Goal: Task Accomplishment & Management: Complete application form

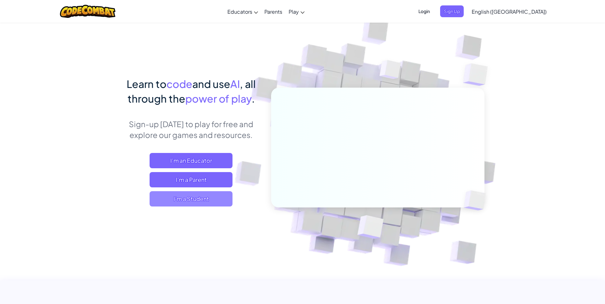
click at [207, 200] on span "I'm a Student" at bounding box center [191, 198] width 83 height 15
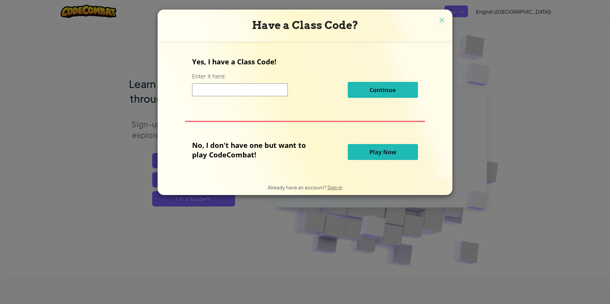
click at [250, 88] on input at bounding box center [240, 90] width 96 height 13
click at [244, 89] on input at bounding box center [240, 90] width 96 height 13
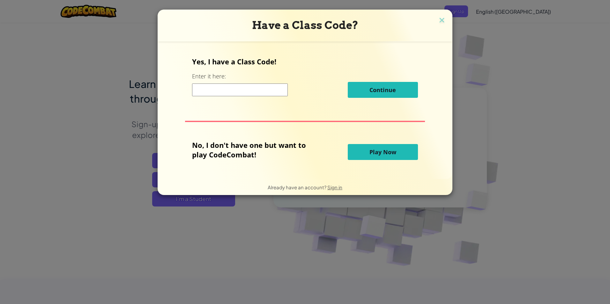
click at [244, 89] on input at bounding box center [240, 90] width 96 height 13
type input "c"
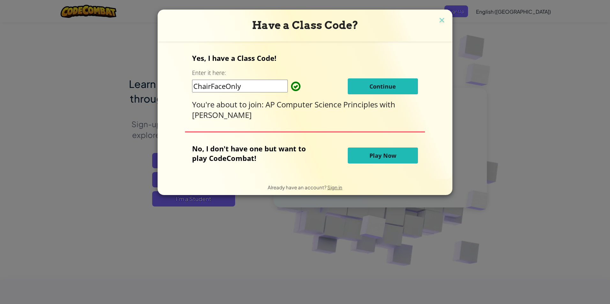
type input "ChairFaceOnly"
click at [381, 86] on span "Continue" at bounding box center [383, 87] width 26 height 8
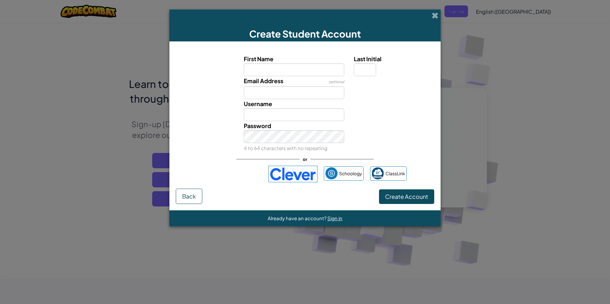
click at [289, 71] on input "First Name" at bounding box center [294, 69] width 101 height 13
type input "Bella"
click at [272, 92] on input "Email Address" at bounding box center [294, 92] width 101 height 13
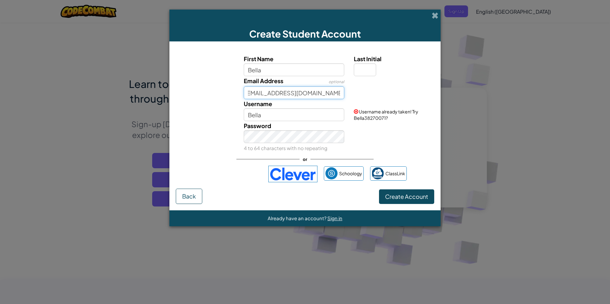
scroll to position [0, 7]
type input "1502567@share.brevardschools.org"
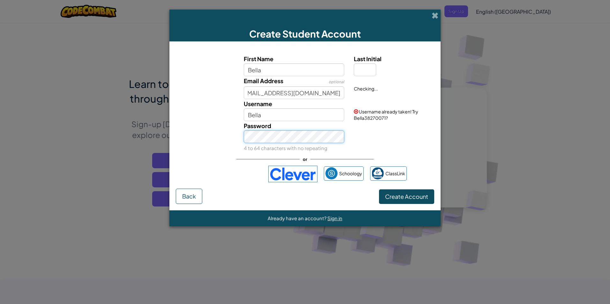
scroll to position [0, 0]
drag, startPoint x: 300, startPoint y: 114, endPoint x: 293, endPoint y: 123, distance: 11.6
click at [293, 123] on div "First Name Bella Last Initial Email Address optional 1502567@share.brevardschoo…" at bounding box center [304, 103] width 255 height 99
type input "Bella"
click at [287, 118] on input "Bella" at bounding box center [294, 114] width 101 height 13
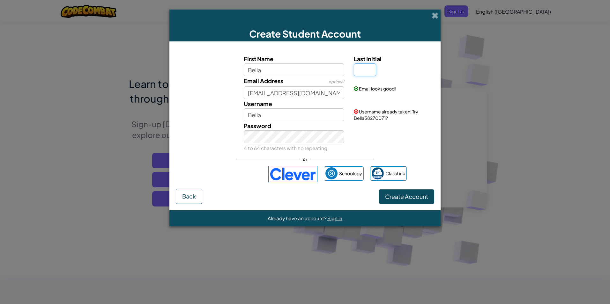
click at [374, 65] on input "Last Initial" at bounding box center [365, 69] width 22 height 13
type input "D"
click at [301, 111] on input "BellaD" at bounding box center [294, 114] width 101 height 13
type input "Bella_taco"
click at [390, 135] on div "Password 4 to 64 characters with no repeating" at bounding box center [305, 137] width 265 height 32
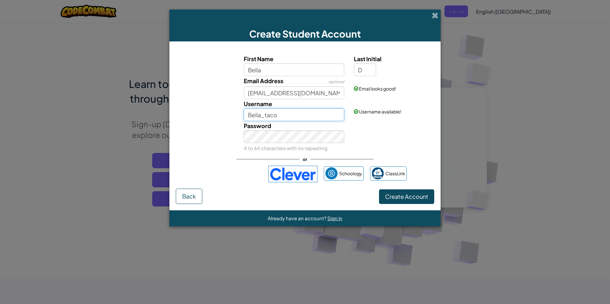
drag, startPoint x: 289, startPoint y: 118, endPoint x: 247, endPoint y: 113, distance: 43.1
click at [247, 113] on input "Bella_taco" at bounding box center [294, 114] width 101 height 13
click at [297, 116] on input "Bella_taco" at bounding box center [294, 114] width 101 height 13
drag, startPoint x: 299, startPoint y: 115, endPoint x: 560, endPoint y: 161, distance: 264.7
click at [560, 161] on div "Create Student Account First Name Bella Last Initial D Email Address optional 1…" at bounding box center [305, 152] width 610 height 304
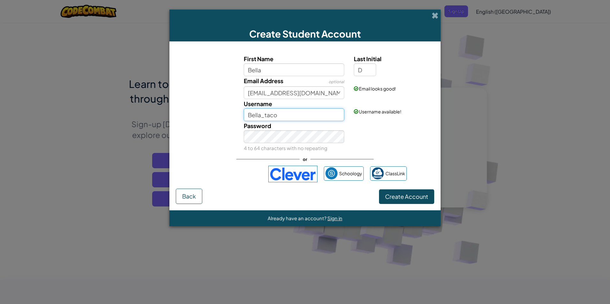
drag, startPoint x: 283, startPoint y: 114, endPoint x: 228, endPoint y: 116, distance: 54.6
click at [228, 116] on div "Username Bella_taco Username available!" at bounding box center [305, 110] width 265 height 22
click at [287, 114] on input "Bella_taco" at bounding box center [294, 114] width 101 height 13
click at [392, 197] on span "Create Account" at bounding box center [406, 196] width 43 height 7
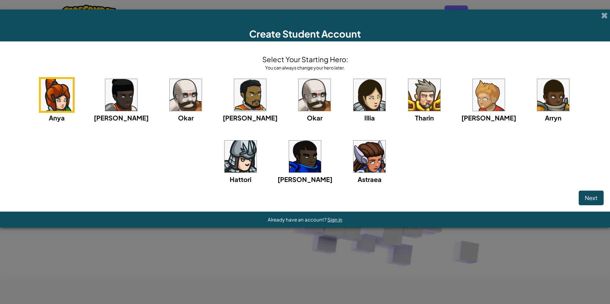
click at [190, 164] on div "Anya Ida Okar Alejandro Okar Illia Tharin Ned Arryn Hattori Gordon Astraea" at bounding box center [304, 138] width 597 height 123
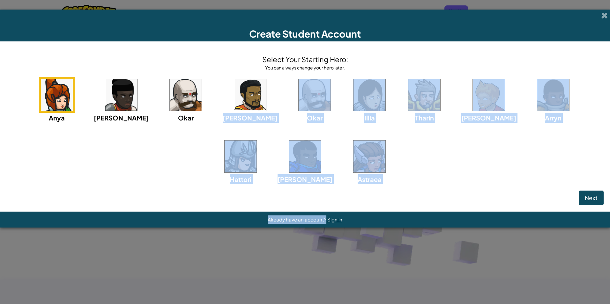
click at [217, 156] on div "Anya Ida Okar Alejandro Okar Illia Tharin Ned Arryn Hattori Gordon Astraea" at bounding box center [304, 138] width 597 height 123
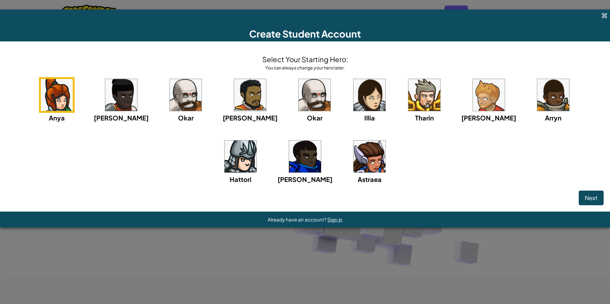
click at [299, 107] on img at bounding box center [315, 95] width 32 height 32
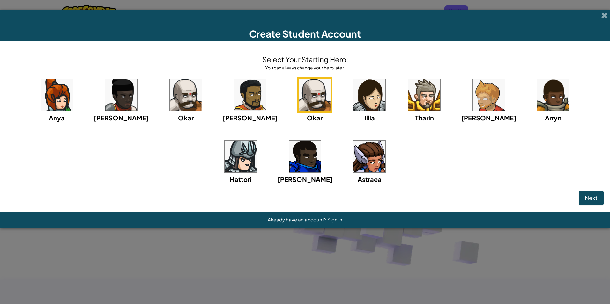
click at [170, 108] on img at bounding box center [186, 95] width 32 height 32
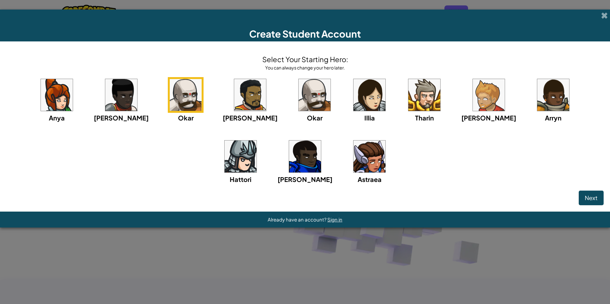
click at [299, 103] on img at bounding box center [315, 95] width 32 height 32
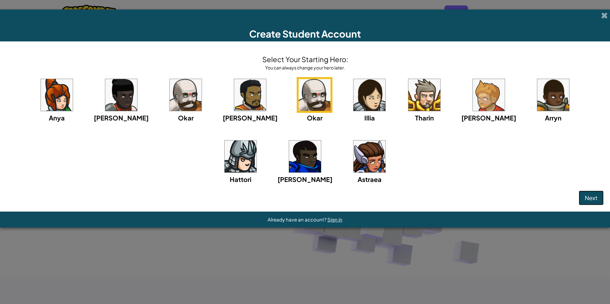
click at [592, 200] on span "Next" at bounding box center [591, 197] width 13 height 7
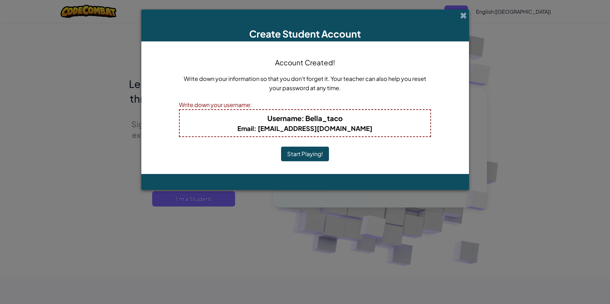
click at [308, 150] on button "Start Playing!" at bounding box center [305, 154] width 48 height 15
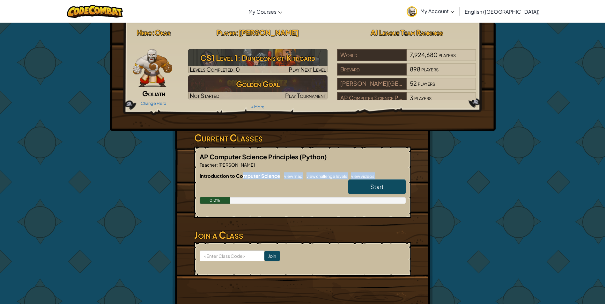
drag, startPoint x: 242, startPoint y: 178, endPoint x: 352, endPoint y: 185, distance: 110.0
click at [352, 185] on div "Introduction to Computer Science view map view challenge levels view videos Sta…" at bounding box center [303, 193] width 206 height 41
click at [500, 144] on div "Hero : Okar Goliath Change Hero Player : Bella D CS1 Level 1: Dungeons of Kithg…" at bounding box center [302, 166] width 605 height 289
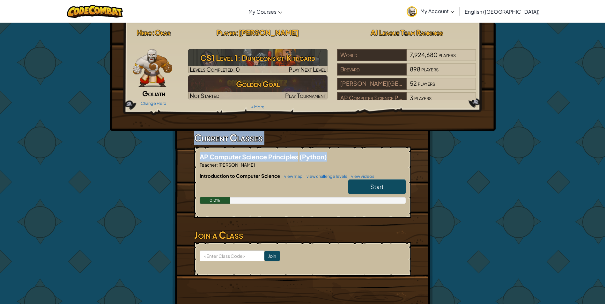
drag, startPoint x: 603, startPoint y: 101, endPoint x: 611, endPoint y: 159, distance: 58.3
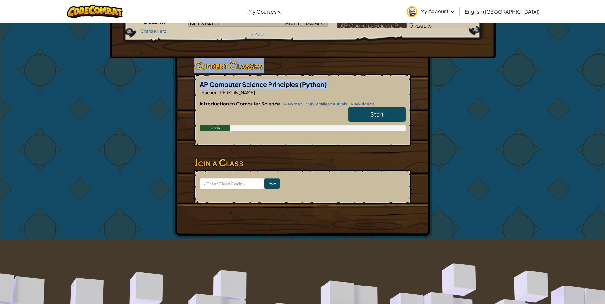
scroll to position [36, 0]
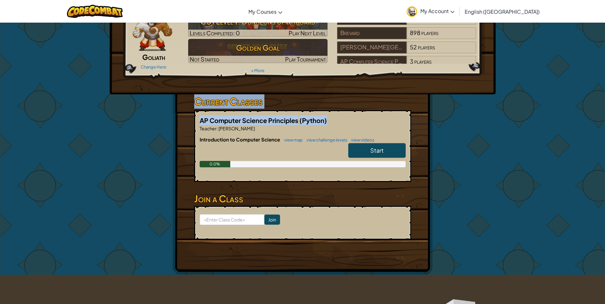
click at [452, 75] on div "Hero : Okar Goliath Change Hero Player : Bella D CS1 Level 1: Dungeons of Kithg…" at bounding box center [303, 40] width 386 height 108
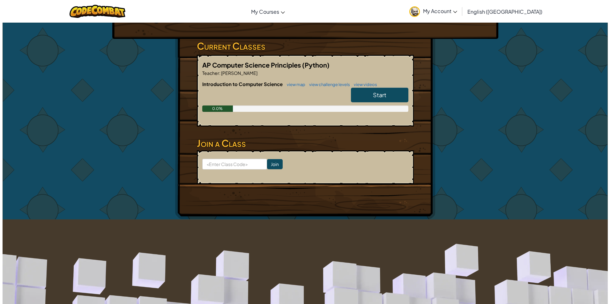
scroll to position [0, 0]
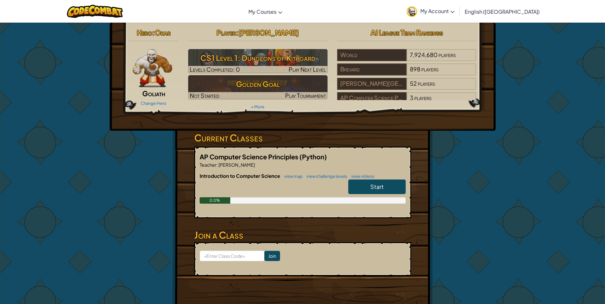
click at [359, 183] on link "Start" at bounding box center [376, 187] width 57 height 15
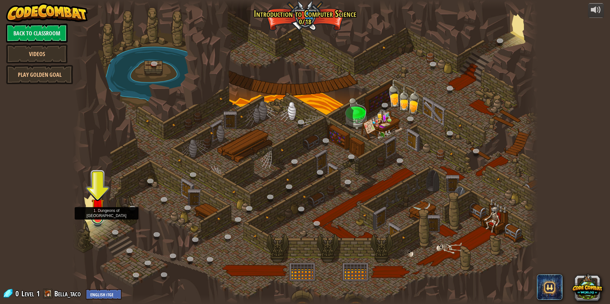
click at [93, 220] on link at bounding box center [97, 218] width 13 height 13
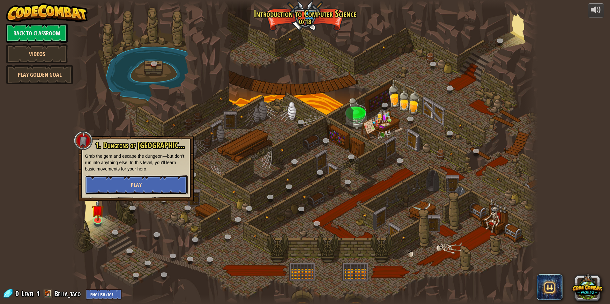
click at [151, 184] on button "Play" at bounding box center [136, 185] width 103 height 19
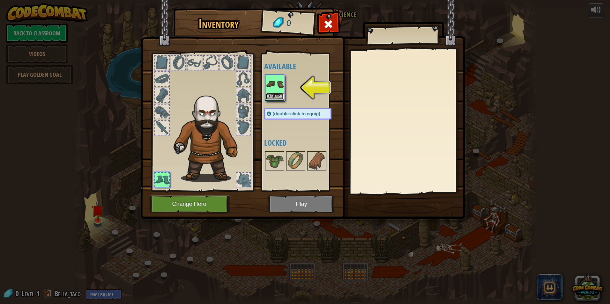
click at [276, 96] on button "Equip" at bounding box center [275, 96] width 18 height 7
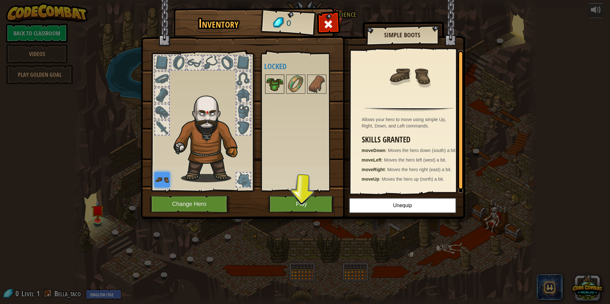
click at [279, 87] on img at bounding box center [275, 84] width 18 height 18
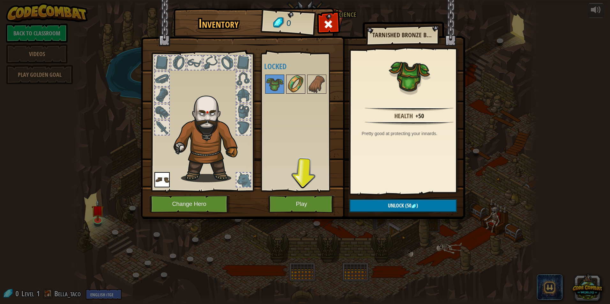
click at [294, 89] on img at bounding box center [296, 84] width 18 height 18
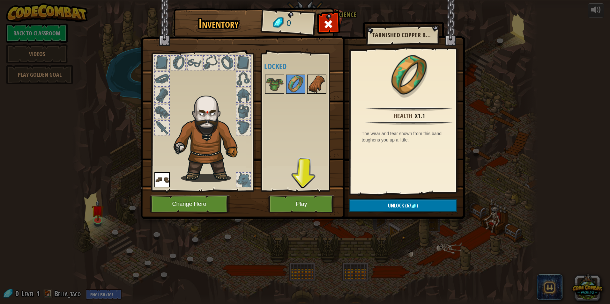
click at [311, 81] on img at bounding box center [317, 84] width 18 height 18
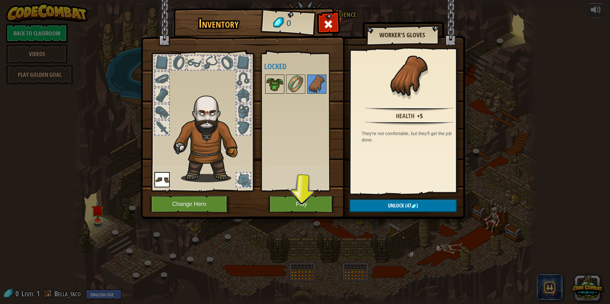
click at [268, 83] on img at bounding box center [275, 84] width 18 height 18
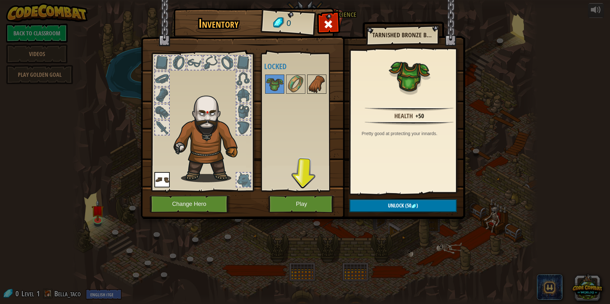
click at [307, 81] on div at bounding box center [316, 84] width 19 height 19
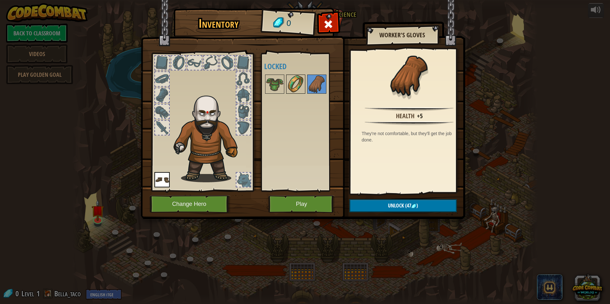
click at [297, 82] on img at bounding box center [296, 84] width 18 height 18
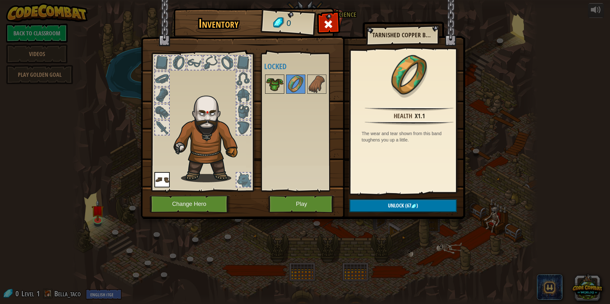
click at [276, 86] on img at bounding box center [275, 84] width 18 height 18
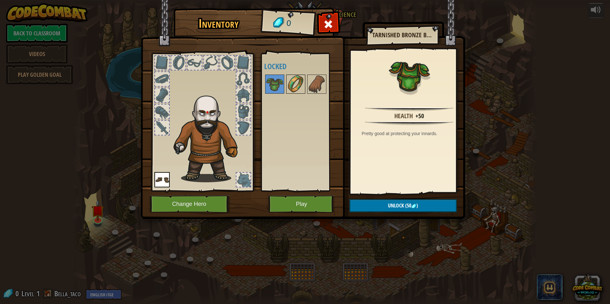
click at [300, 80] on img at bounding box center [296, 84] width 18 height 18
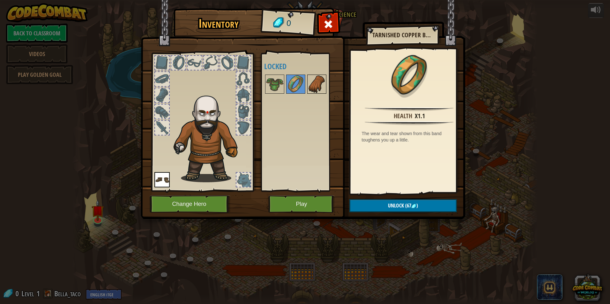
click at [323, 86] on img at bounding box center [317, 84] width 18 height 18
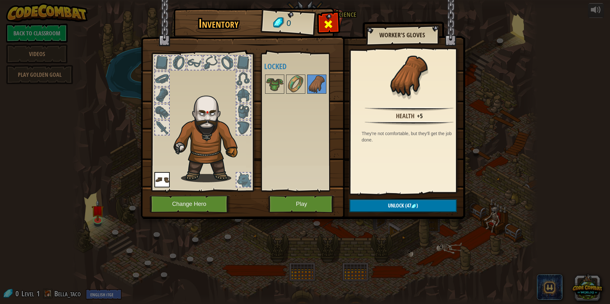
click at [328, 22] on span at bounding box center [328, 24] width 10 height 10
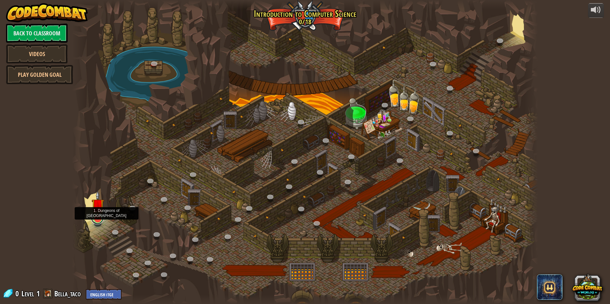
click at [95, 220] on link at bounding box center [97, 218] width 13 height 13
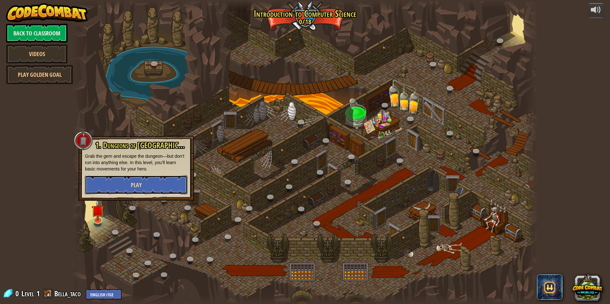
click at [125, 188] on button "Play" at bounding box center [136, 185] width 103 height 19
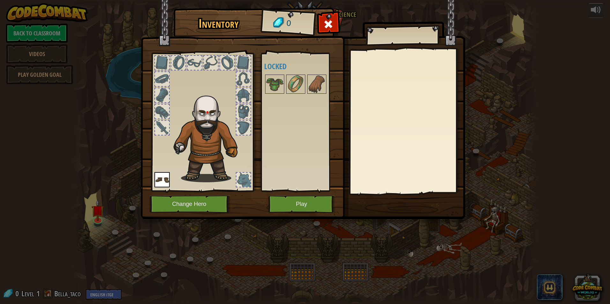
click at [170, 86] on div at bounding box center [202, 121] width 105 height 144
click at [315, 210] on button "Play" at bounding box center [301, 205] width 67 height 18
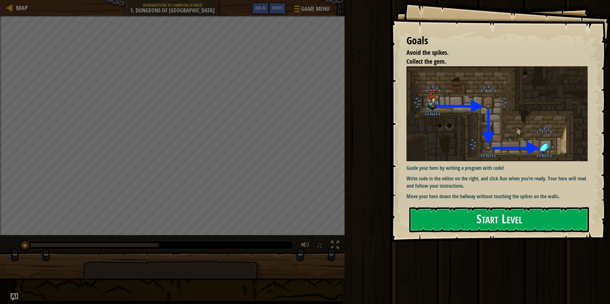
drag, startPoint x: 413, startPoint y: 43, endPoint x: 503, endPoint y: 59, distance: 91.7
click at [503, 59] on div "Goals Avoid the spikes. Collect the gem." at bounding box center [497, 50] width 181 height 33
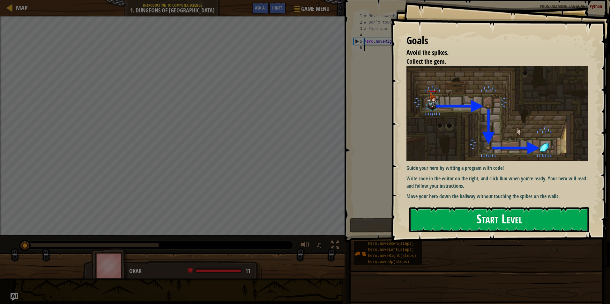
click at [507, 216] on button "Start Level" at bounding box center [499, 219] width 180 height 25
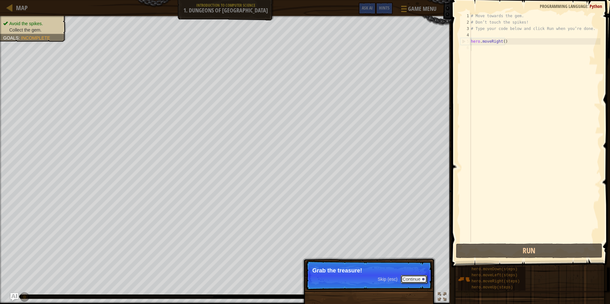
click at [415, 278] on button "Continue" at bounding box center [414, 279] width 26 height 8
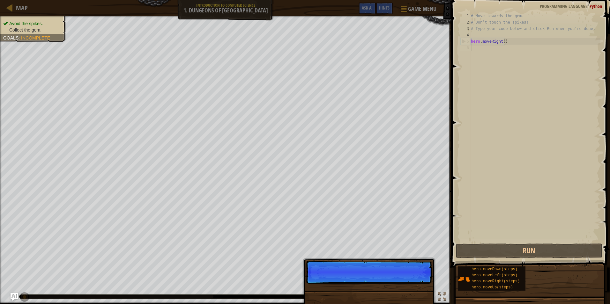
scroll to position [3, 0]
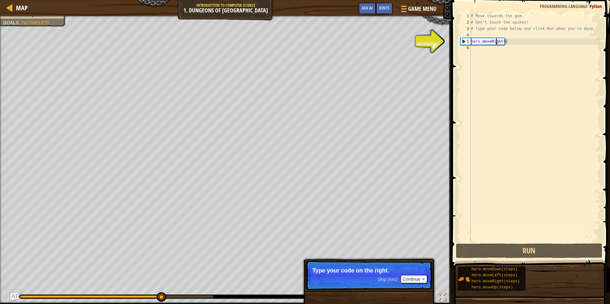
click at [495, 43] on div "# Move towards the gem. # Don’t touch the spikes! # Type your code below and cl…" at bounding box center [535, 134] width 131 height 243
type textarea "hero.moveRight()"
click at [515, 74] on div "# Move towards the gem. # Don’t touch the spikes! # Type your code below and cl…" at bounding box center [535, 134] width 131 height 243
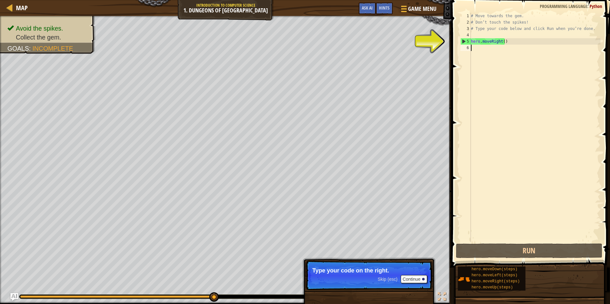
click at [466, 41] on div "5" at bounding box center [466, 41] width 10 height 6
click at [465, 41] on div "5" at bounding box center [466, 41] width 10 height 6
click at [465, 43] on div "5" at bounding box center [466, 41] width 10 height 6
click at [510, 44] on div "# Move towards the gem. # Don’t touch the spikes! # Type your code below and cl…" at bounding box center [535, 134] width 131 height 243
click at [503, 42] on div "# Move towards the gem. # Don’t touch the spikes! # Type your code below and cl…" at bounding box center [535, 134] width 131 height 243
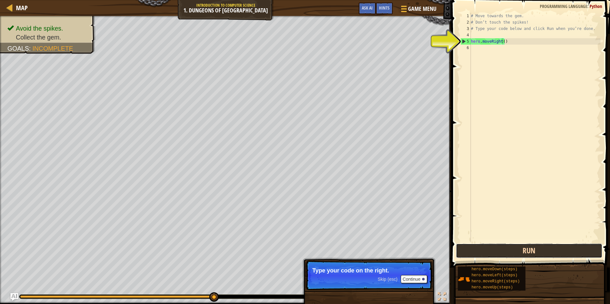
click at [525, 251] on button "Run" at bounding box center [529, 251] width 146 height 15
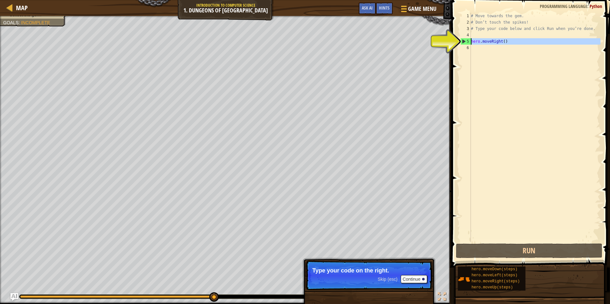
click at [465, 42] on div "5" at bounding box center [466, 41] width 10 height 6
type textarea "hero.moveRight()"
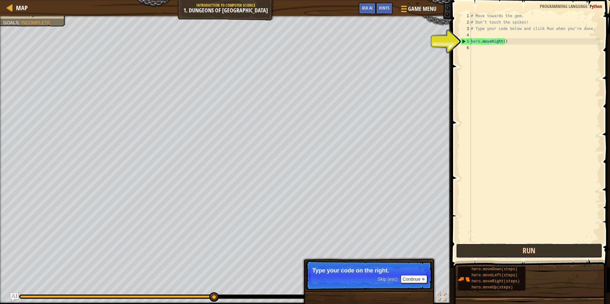
click at [517, 250] on button "Run" at bounding box center [529, 251] width 146 height 15
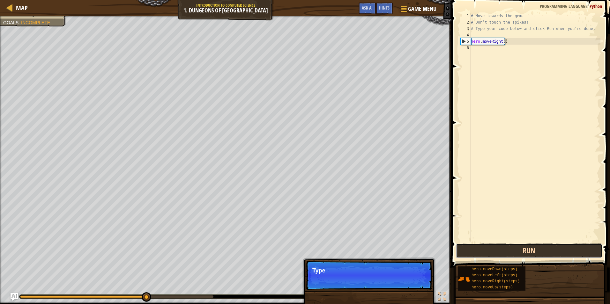
click at [517, 250] on button "Run" at bounding box center [529, 251] width 146 height 15
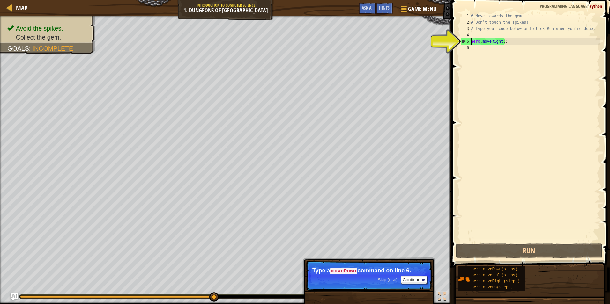
click at [478, 51] on div "# Move towards the gem. # Don’t touch the spikes! # Type your code below and cl…" at bounding box center [535, 134] width 131 height 243
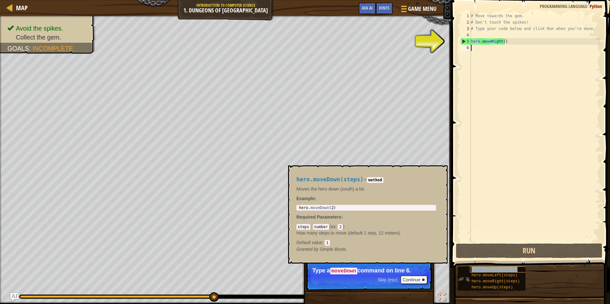
click at [513, 269] on span "hero.moveDown(steps)" at bounding box center [495, 269] width 46 height 4
type textarea "hero.moveDown(steps)"
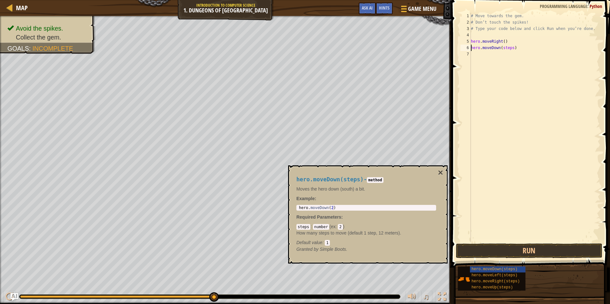
click at [505, 116] on div "# Move towards the gem. # Don’t touch the spikes! # Type your code below and cl…" at bounding box center [535, 134] width 131 height 243
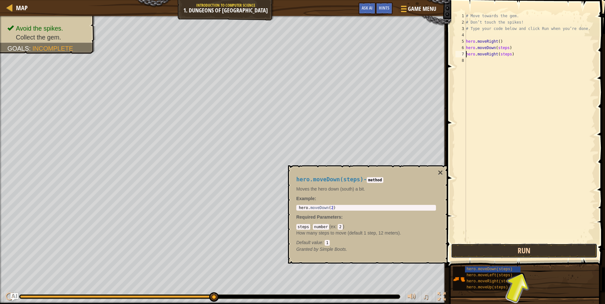
click at [519, 247] on button "Run" at bounding box center [524, 251] width 146 height 15
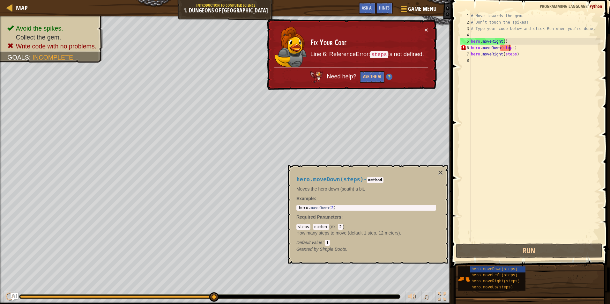
click at [509, 47] on div "# Move towards the gem. # Don’t touch the spikes! # Type your code below and cl…" at bounding box center [535, 134] width 131 height 243
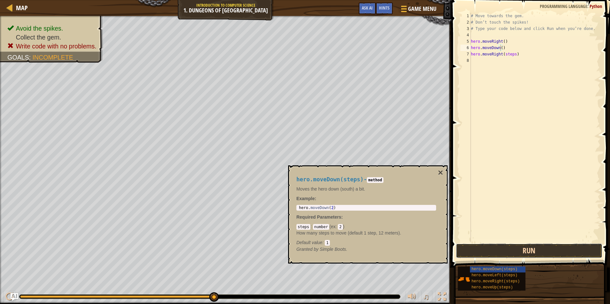
click at [532, 253] on button "Run" at bounding box center [529, 251] width 146 height 15
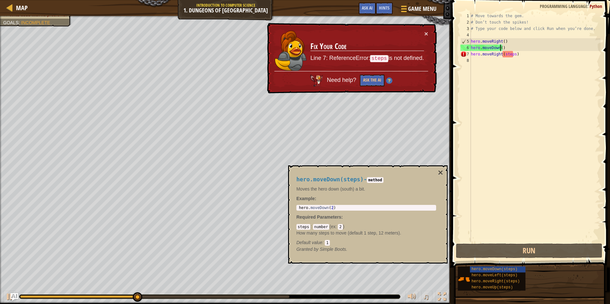
click at [510, 55] on div "# Move towards the gem. # Don’t touch the spikes! # Type your code below and cl…" at bounding box center [535, 134] width 131 height 243
type textarea "hero.moveRight()"
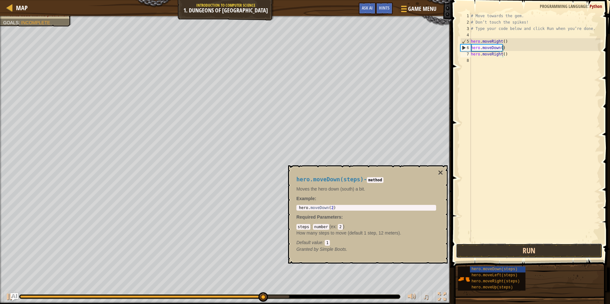
click at [512, 252] on button "Run" at bounding box center [529, 251] width 146 height 15
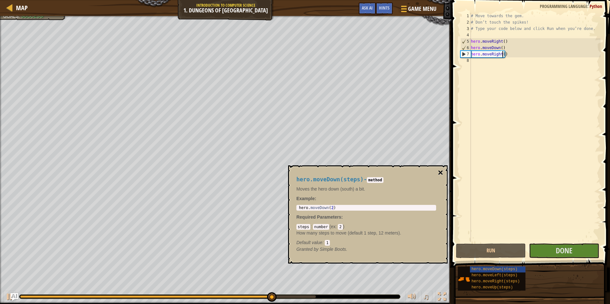
click at [439, 173] on button "×" at bounding box center [440, 172] width 5 height 9
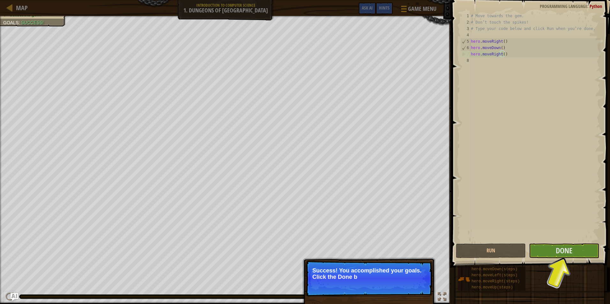
click at [361, 291] on p "Success! You accomplished your goals. Click the Done b" at bounding box center [369, 279] width 127 height 36
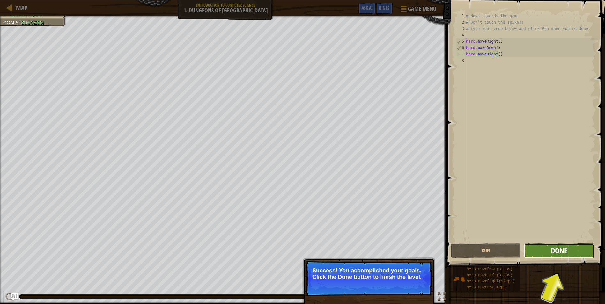
click at [558, 253] on span "Done" at bounding box center [559, 251] width 17 height 10
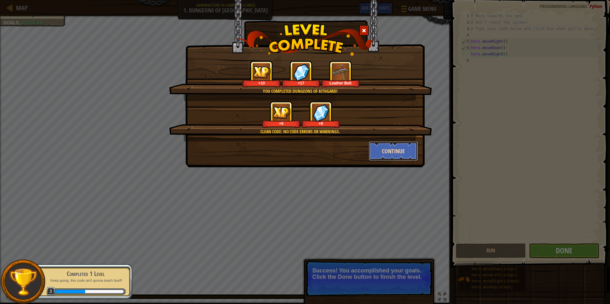
click at [390, 154] on button "Continue" at bounding box center [393, 151] width 49 height 19
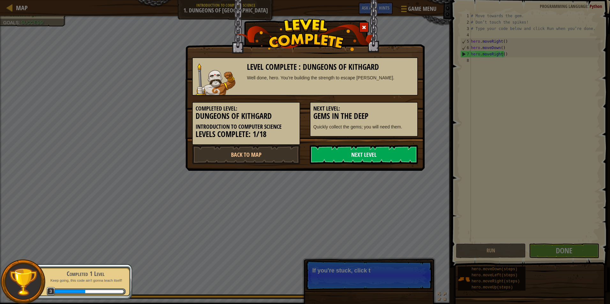
click at [356, 152] on link "Next Level" at bounding box center [364, 154] width 108 height 19
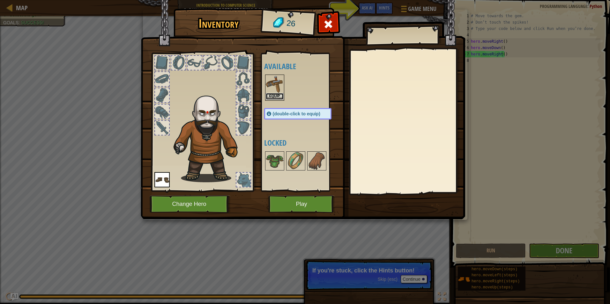
click at [279, 96] on button "Equip" at bounding box center [275, 96] width 18 height 7
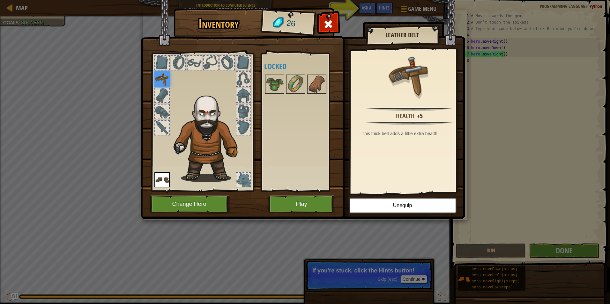
click at [161, 75] on img at bounding box center [161, 78] width 15 height 15
drag, startPoint x: 162, startPoint y: 83, endPoint x: 192, endPoint y: 78, distance: 30.3
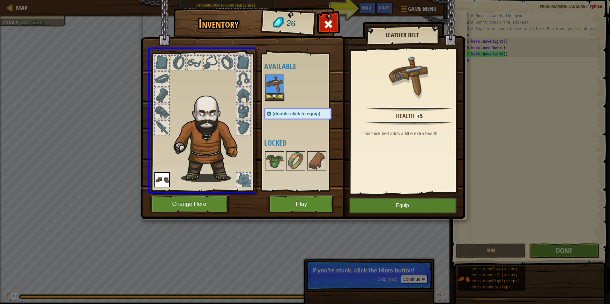
drag, startPoint x: 274, startPoint y: 88, endPoint x: 159, endPoint y: 80, distance: 116.1
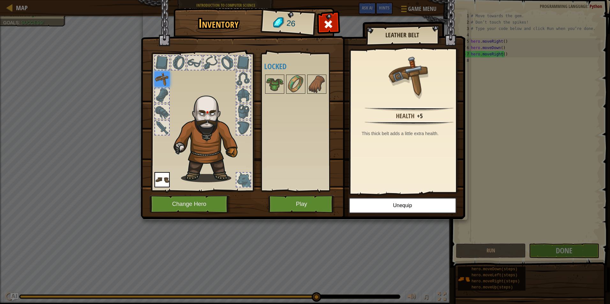
click at [227, 168] on img at bounding box center [209, 136] width 78 height 93
click at [160, 181] on img at bounding box center [161, 179] width 15 height 15
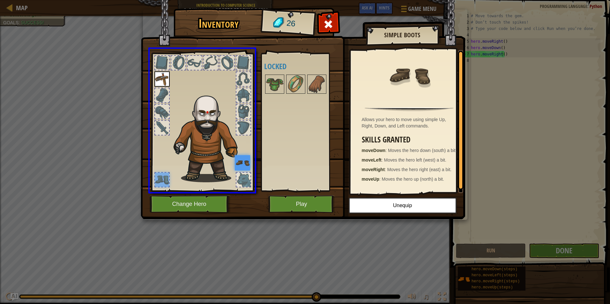
drag, startPoint x: 163, startPoint y: 176, endPoint x: 249, endPoint y: 163, distance: 86.8
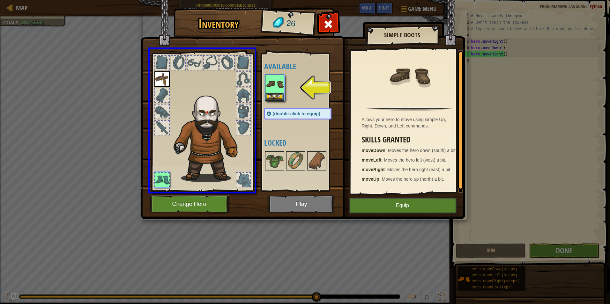
drag, startPoint x: 277, startPoint y: 89, endPoint x: 271, endPoint y: 131, distance: 42.2
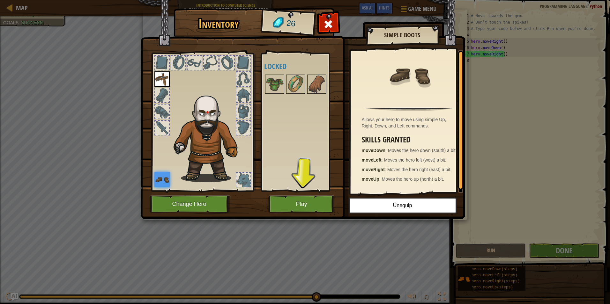
click at [310, 137] on div "Available Equip Equip (double-click to equip) Locked" at bounding box center [304, 122] width 80 height 133
click at [309, 207] on button "Play" at bounding box center [301, 205] width 67 height 18
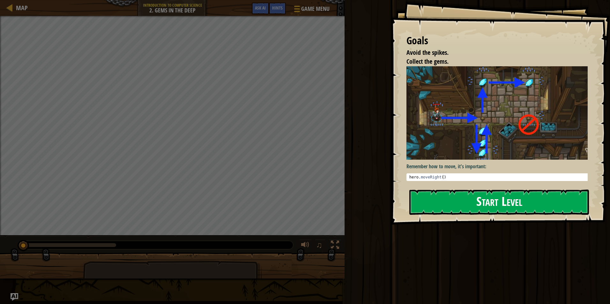
click at [507, 208] on button "Start Level" at bounding box center [499, 202] width 180 height 25
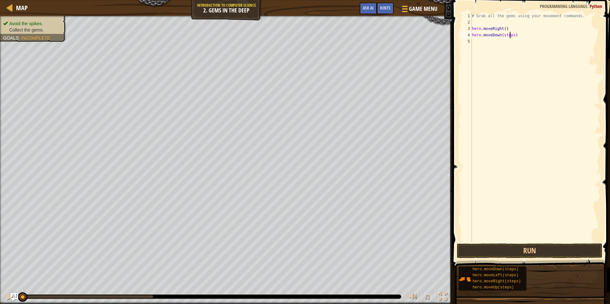
click at [510, 34] on div "# Grab all the gems using your movement commands. hero . moveRight ( ) hero . m…" at bounding box center [536, 134] width 130 height 243
click at [502, 35] on div "# Grab all the gems using your movement commands. hero . moveRight ( ) hero . m…" at bounding box center [536, 134] width 130 height 243
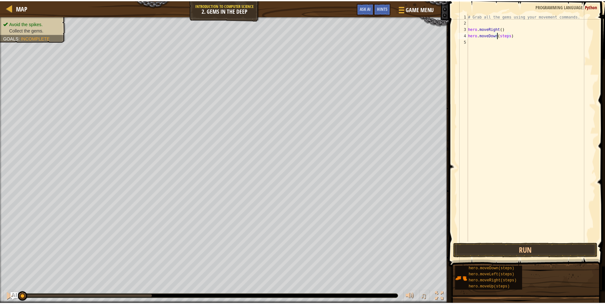
scroll to position [3, 3]
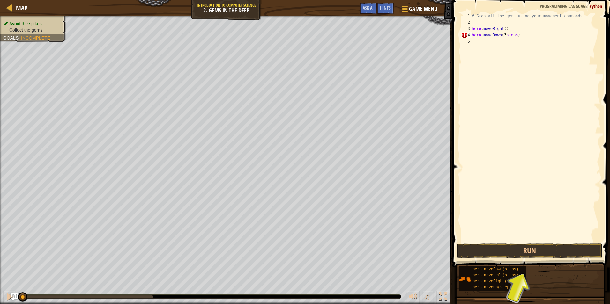
click at [509, 35] on div "# Grab all the gems using your movement commands. hero . moveRight ( ) hero . m…" at bounding box center [536, 134] width 130 height 243
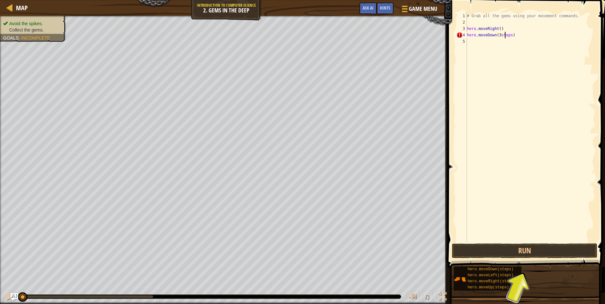
click at [509, 35] on div "# Grab all the gems using your movement commands. hero . moveRight ( ) hero . m…" at bounding box center [531, 134] width 130 height 243
type textarea "hero.moveDown(3)"
click at [510, 51] on div "# Grab all the gems using your movement commands. hero . moveRight ( ) hero . m…" at bounding box center [531, 134] width 130 height 243
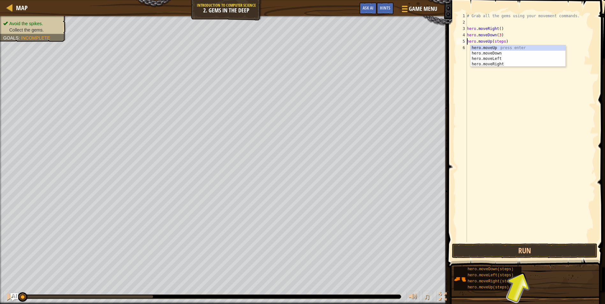
click at [497, 39] on div "# Grab all the gems using your movement commands. hero . moveRight ( ) hero . m…" at bounding box center [531, 134] width 130 height 243
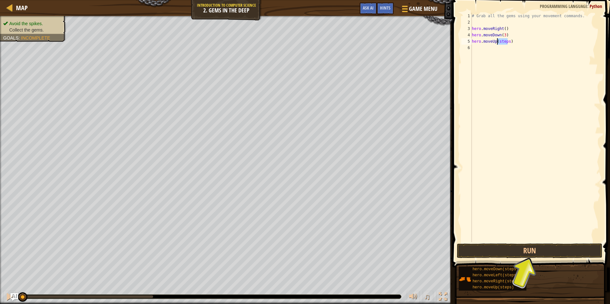
click at [497, 39] on div "# Grab all the gems using your movement commands. hero . moveRight ( ) hero . m…" at bounding box center [536, 134] width 130 height 243
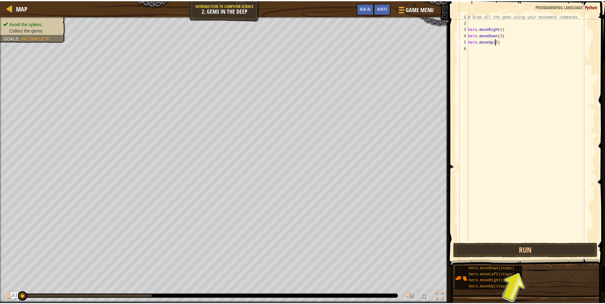
scroll to position [3, 2]
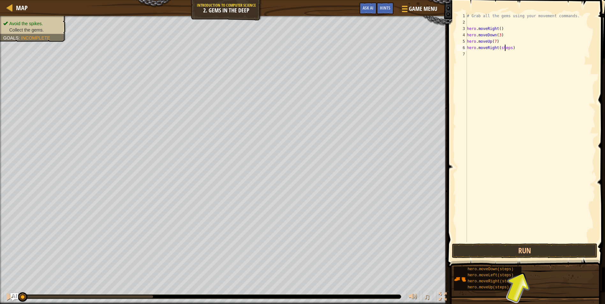
click at [504, 49] on div "# Grab all the gems using your movement commands. hero . moveRight ( ) hero . m…" at bounding box center [531, 134] width 130 height 243
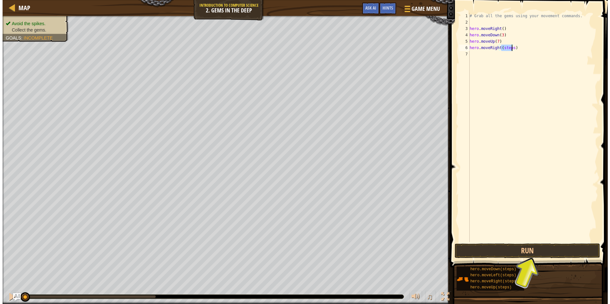
scroll to position [3, 3]
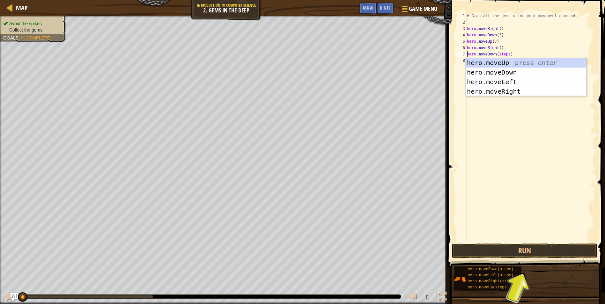
click at [504, 54] on div "# Grab all the gems using your movement commands. hero . moveRight ( ) hero . m…" at bounding box center [531, 134] width 130 height 243
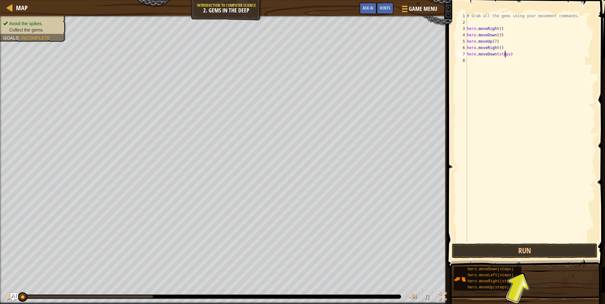
click at [504, 54] on div "# Grab all the gems using your movement commands. hero . moveRight ( ) hero . m…" at bounding box center [531, 134] width 130 height 243
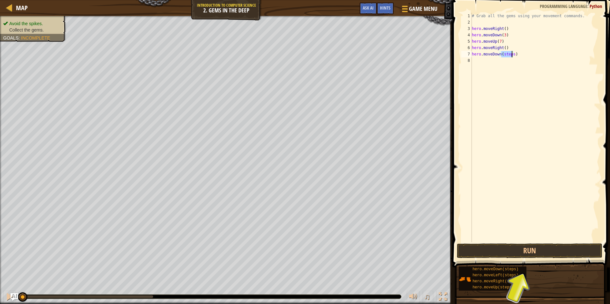
type textarea "hero.moveDown()"
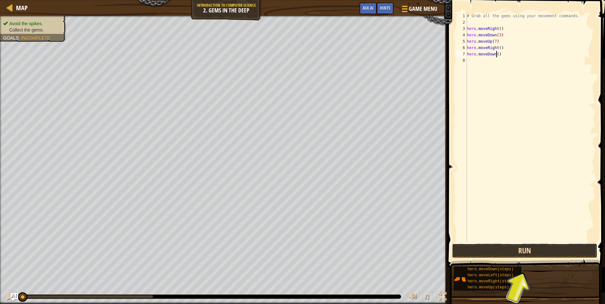
click at [524, 249] on button "Run" at bounding box center [525, 251] width 146 height 15
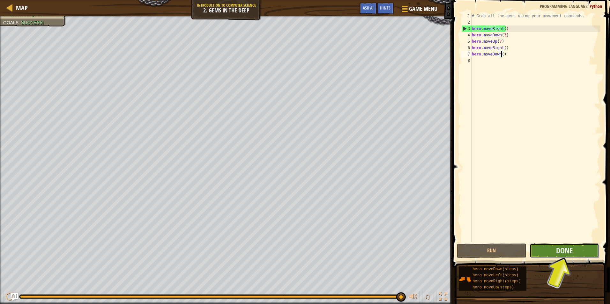
click at [544, 244] on button "Done" at bounding box center [565, 251] width 70 height 15
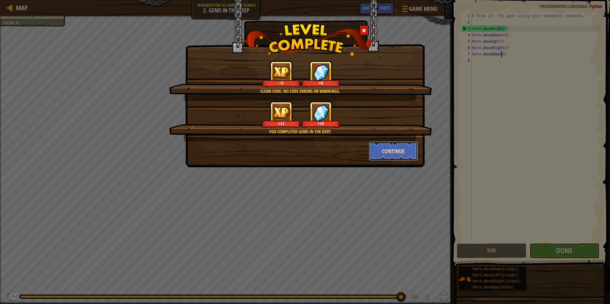
click at [400, 153] on button "Continue" at bounding box center [393, 151] width 49 height 19
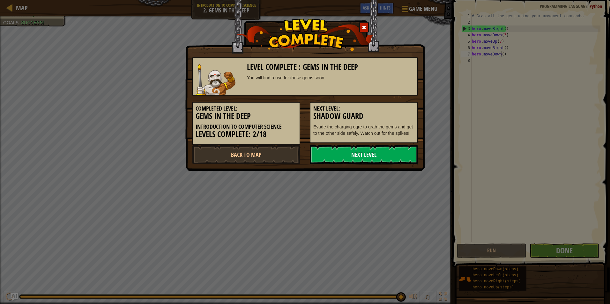
click at [400, 153] on link "Next Level" at bounding box center [364, 154] width 108 height 19
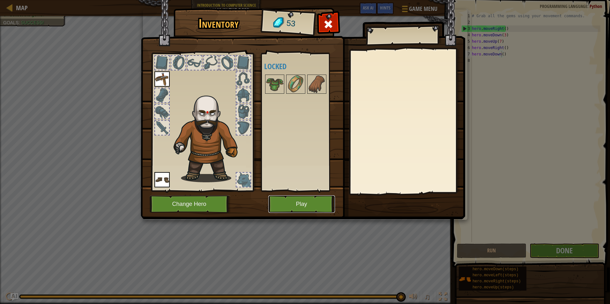
click at [325, 200] on button "Play" at bounding box center [301, 205] width 67 height 18
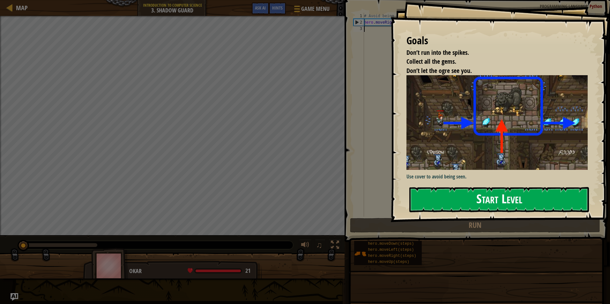
click at [460, 194] on button "Start Level" at bounding box center [499, 199] width 180 height 25
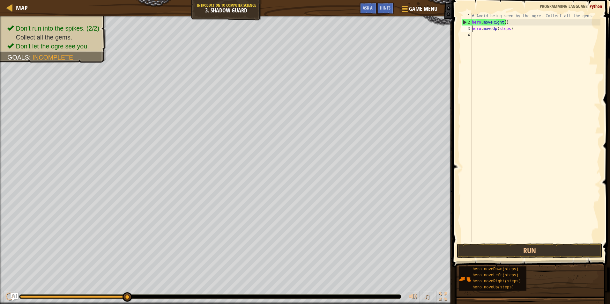
click at [508, 28] on div "# Avoid being seen by the ogre. Collect all the gems. hero . moveRight ( ) hero…" at bounding box center [536, 134] width 130 height 243
click at [505, 28] on div "# Avoid being seen by the ogre. Collect all the gems. hero . moveRight ( ) hero…" at bounding box center [536, 134] width 130 height 243
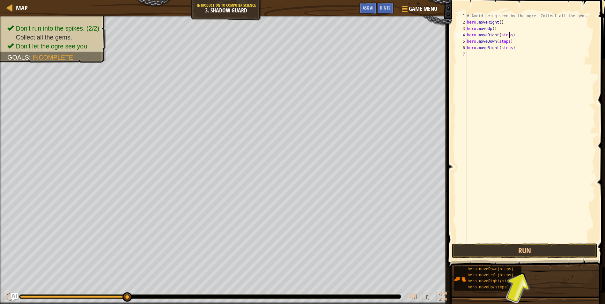
click at [508, 36] on div "# Avoid being seen by the ogre. Collect all the gems. hero . moveRight ( ) hero…" at bounding box center [531, 134] width 130 height 243
click at [507, 34] on div "# Avoid being seen by the ogre. Collect all the gems. hero . moveRight ( ) hero…" at bounding box center [531, 134] width 130 height 243
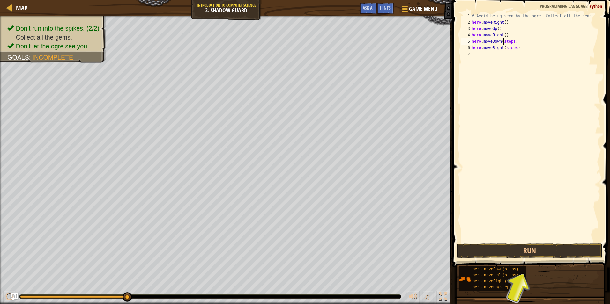
click at [504, 41] on div "# Avoid being seen by the ogre. Collect all the gems. hero . moveRight ( ) hero…" at bounding box center [536, 134] width 130 height 243
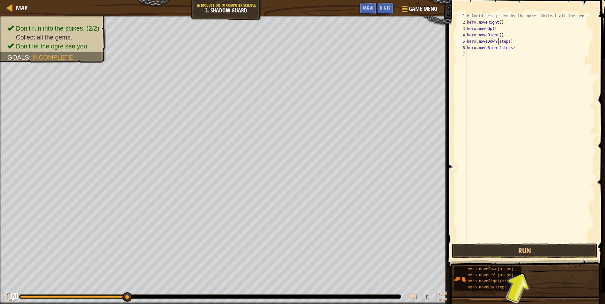
click at [504, 41] on div "# Avoid being seen by the ogre. Collect all the gems. hero . moveRight ( ) hero…" at bounding box center [531, 134] width 130 height 243
click at [508, 48] on div "# Avoid being seen by the ogre. Collect all the gems. hero . moveRight ( ) hero…" at bounding box center [531, 134] width 130 height 243
type textarea "hero.moveRight()"
click at [542, 256] on button "Run" at bounding box center [525, 251] width 146 height 15
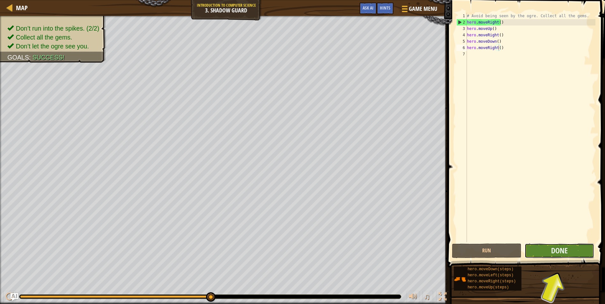
click at [573, 254] on button "Done" at bounding box center [560, 251] width 70 height 15
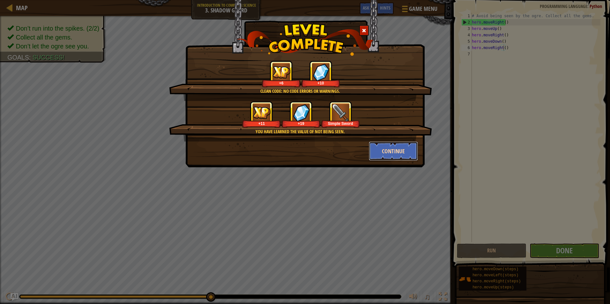
click at [398, 149] on button "Continue" at bounding box center [393, 151] width 49 height 19
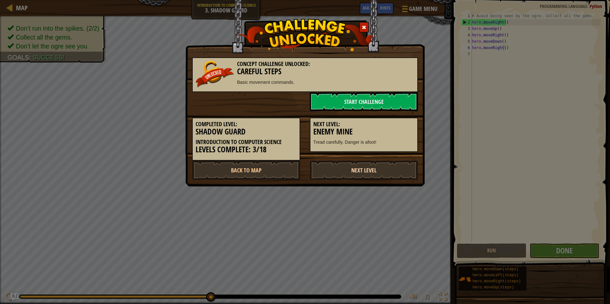
click at [365, 174] on link "Next Level" at bounding box center [364, 170] width 108 height 19
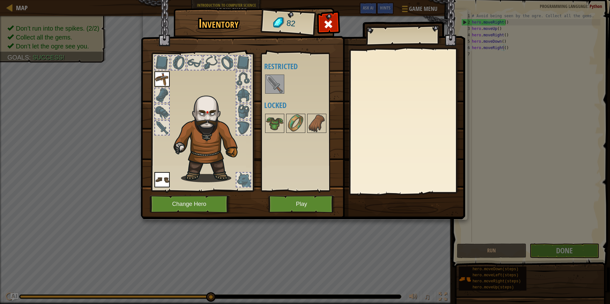
click at [270, 85] on img at bounding box center [275, 84] width 18 height 18
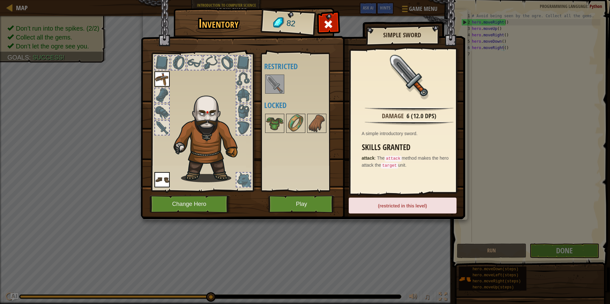
click at [280, 81] on img at bounding box center [275, 84] width 18 height 18
click at [404, 206] on div "(restricted in this level)" at bounding box center [403, 206] width 108 height 16
click at [413, 143] on div "Damage 6 (12.0 DPS) A simple introductory sword. Skills Granted attack : The at…" at bounding box center [409, 121] width 117 height 143
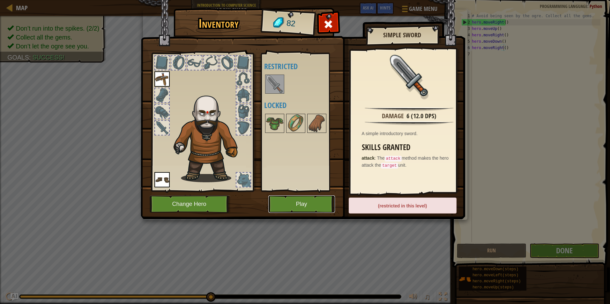
click at [301, 203] on button "Play" at bounding box center [301, 205] width 67 height 18
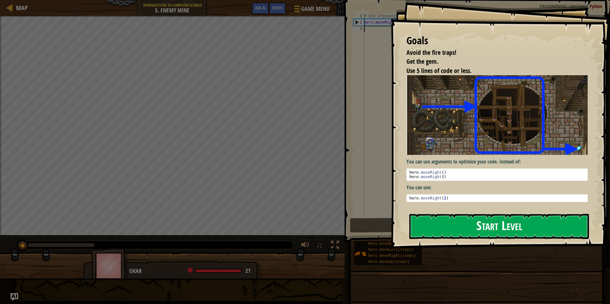
click at [478, 232] on button "Start Level" at bounding box center [499, 226] width 180 height 25
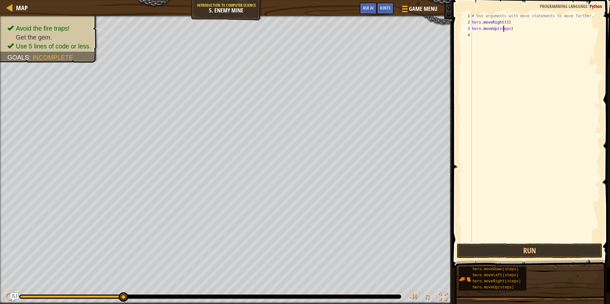
click at [504, 28] on div "# Use arguments with move statements to move farther. hero . moveRight ( 3 ) he…" at bounding box center [536, 134] width 130 height 243
type textarea "hero.moveUp()"
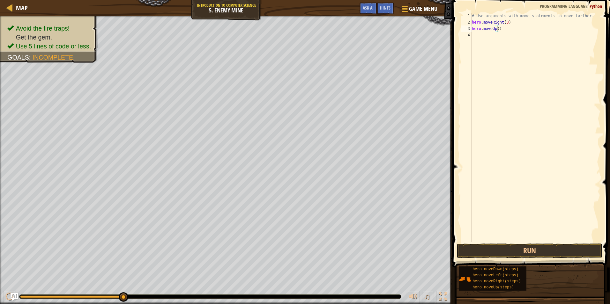
click at [459, 282] on div "hero.moveDown(steps) hero.moveLeft(steps) hero.moveRight(steps) hero.moveUp(ste…" at bounding box center [532, 278] width 147 height 25
click at [484, 33] on div "# Use arguments with move statements to move farther. hero . moveRight ( 3 ) he…" at bounding box center [536, 134] width 130 height 243
click at [508, 33] on div "# Use arguments with move statements to move farther. hero . moveRight ( 3 ) he…" at bounding box center [536, 134] width 130 height 243
click at [509, 40] on div "# Use arguments with move statements to move farther. hero . moveRight ( 3 ) he…" at bounding box center [536, 134] width 130 height 243
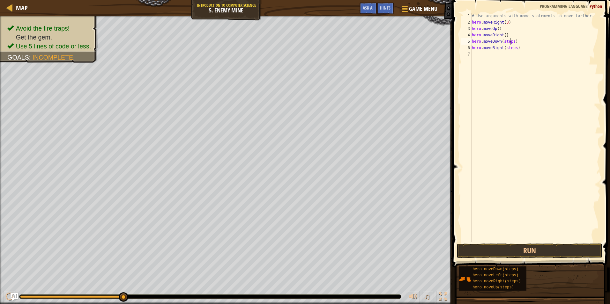
click at [509, 40] on div "# Use arguments with move statements to move farther. hero . moveRight ( 3 ) he…" at bounding box center [536, 134] width 130 height 243
click at [508, 41] on div "# Use arguments with move statements to move farther. hero . moveRight ( 3 ) he…" at bounding box center [536, 134] width 130 height 243
click at [506, 46] on div "# Use arguments with move statements to move farther. hero . moveRight ( 3 ) he…" at bounding box center [536, 134] width 130 height 243
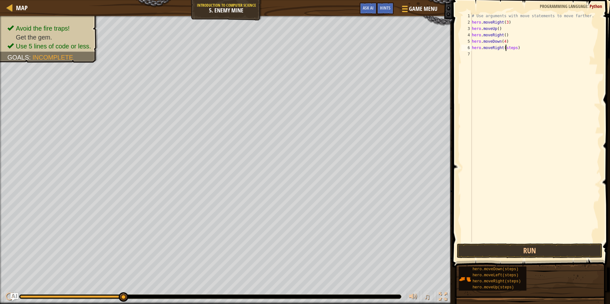
click at [506, 46] on div "# Use arguments with move statements to move farther. hero . moveRight ( 3 ) he…" at bounding box center [536, 134] width 130 height 243
click at [529, 250] on button "Run" at bounding box center [530, 251] width 146 height 15
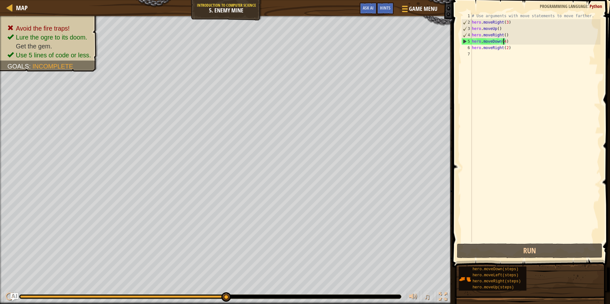
click at [504, 40] on div "# Use arguments with move statements to move farther. hero . moveRight ( 3 ) he…" at bounding box center [536, 134] width 130 height 243
type textarea "hero.moveDown(4)"
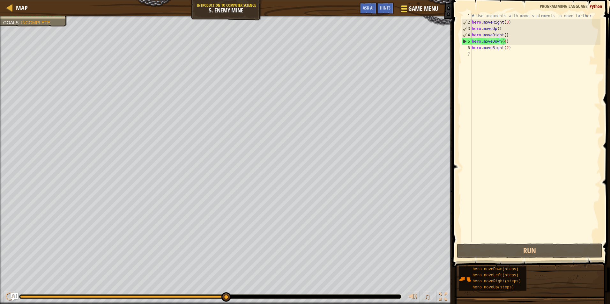
click at [404, 8] on span at bounding box center [404, 8] width 6 height 1
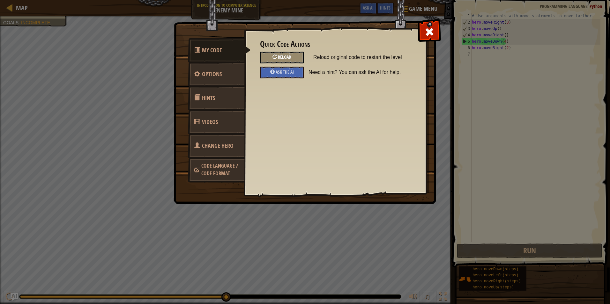
click at [291, 59] on span "Reload" at bounding box center [284, 57] width 13 height 6
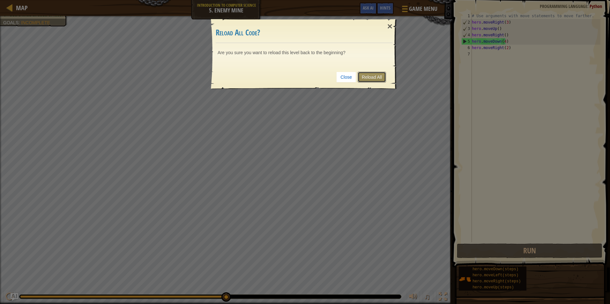
click at [370, 77] on link "Reload All" at bounding box center [372, 77] width 28 height 11
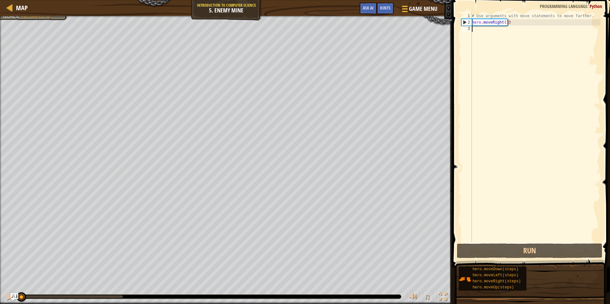
scroll to position [3, 0]
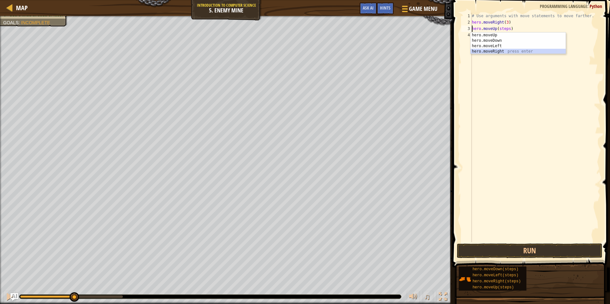
click at [503, 51] on div "hero.moveUp press enter hero.moveDown press enter hero.moveLeft press enter her…" at bounding box center [518, 49] width 95 height 33
type textarea "hero.moveRight().moveUp(steps)"
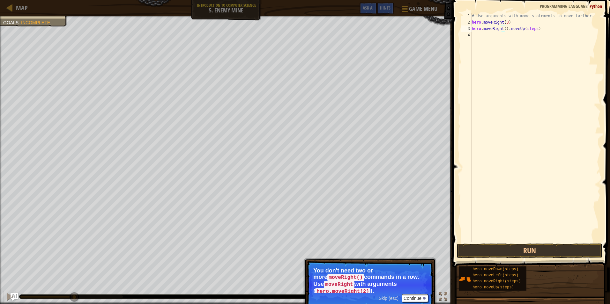
click at [527, 29] on div "# Use arguments with move statements to move farther. hero . moveRight ( 3 ) he…" at bounding box center [536, 134] width 130 height 243
click at [551, 28] on div "# Use arguments with move statements to move farther. hero . moveRight ( 3 ) he…" at bounding box center [536, 134] width 130 height 243
click at [495, 37] on div "# Use arguments with move statements to move farther. hero . moveRight ( 3 ) he…" at bounding box center [536, 134] width 130 height 243
drag, startPoint x: 545, startPoint y: 31, endPoint x: 506, endPoint y: 31, distance: 38.6
click at [506, 31] on div "# Use arguments with move statements to move farther. hero . moveRight ( 3 ) he…" at bounding box center [536, 134] width 130 height 243
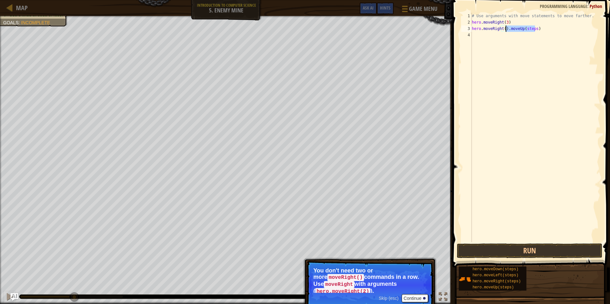
type textarea "hero.moveRight()"
click at [500, 35] on div "# Use arguments with move statements to move farther. hero . moveRight ( 3 ) he…" at bounding box center [536, 134] width 130 height 243
click at [492, 26] on div "# Use arguments with move statements to move farther. hero . moveRight ( 3 ) he…" at bounding box center [536, 134] width 130 height 243
type textarea "hero.moveRight()"
click at [497, 32] on div "# Use arguments with move statements to move farther. hero . moveRight ( 3 ) he…" at bounding box center [536, 134] width 130 height 243
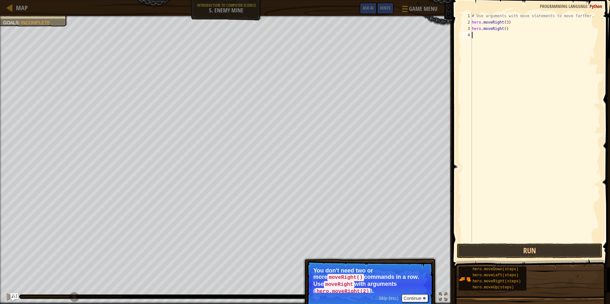
click at [497, 32] on div "# Use arguments with move statements to move farther. hero . moveRight ( 3 ) he…" at bounding box center [536, 134] width 130 height 243
click at [494, 27] on div "# Use arguments with move statements to move farther. hero . moveRight ( 3 ) he…" at bounding box center [536, 134] width 130 height 243
click at [496, 26] on div "# Use arguments with move statements to move farther. hero . moveRight ( 3 ) he…" at bounding box center [536, 134] width 130 height 243
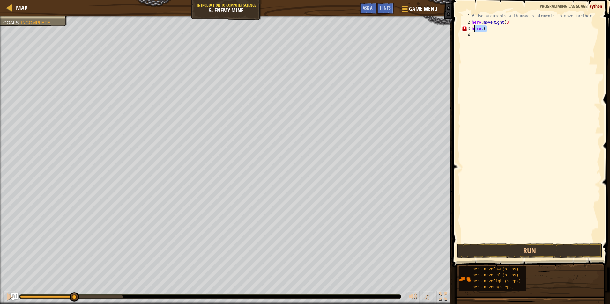
drag, startPoint x: 496, startPoint y: 26, endPoint x: 474, endPoint y: 30, distance: 22.6
click at [474, 30] on div "# Use arguments with move statements to move farther. hero . moveRight ( 3 ) he…" at bounding box center [536, 134] width 130 height 243
click at [486, 27] on div "# Use arguments with move statements to move farther. hero . moveRight ( 3 ) he…" at bounding box center [536, 128] width 130 height 230
click at [499, 28] on div "# Use arguments with move statements to move farther. hero . moveRight ( 3 ) he…" at bounding box center [536, 134] width 130 height 243
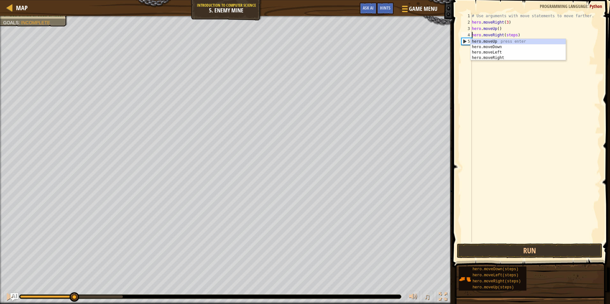
click at [510, 35] on div "# Use arguments with move statements to move farther. hero . moveRight ( 3 ) he…" at bounding box center [536, 134] width 130 height 243
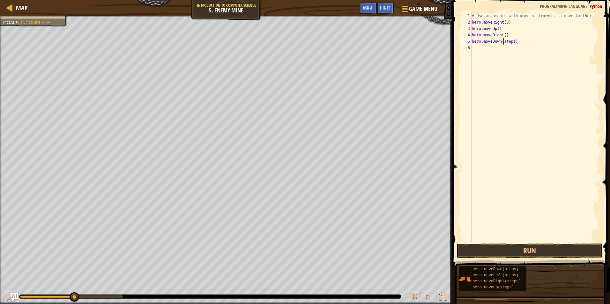
click at [503, 42] on div "# Use arguments with move statements to move farther. hero . moveRight ( 3 ) he…" at bounding box center [536, 134] width 130 height 243
click at [507, 46] on div "# Use arguments with move statements to move farther. hero . moveRight ( 3 ) he…" at bounding box center [536, 134] width 130 height 243
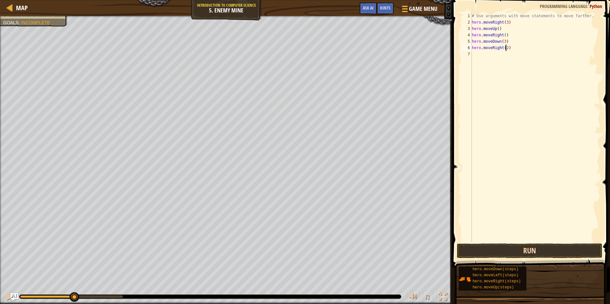
type textarea "hero.moveRight(2)"
click at [530, 252] on button "Run" at bounding box center [530, 251] width 146 height 15
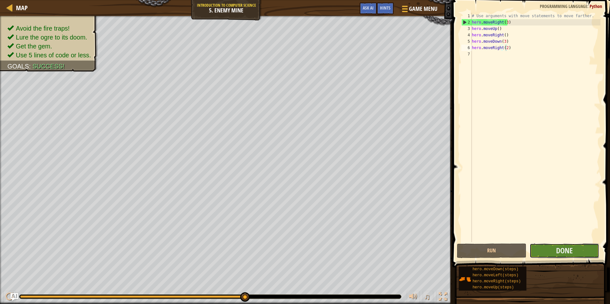
click at [574, 247] on button "Done" at bounding box center [565, 251] width 70 height 15
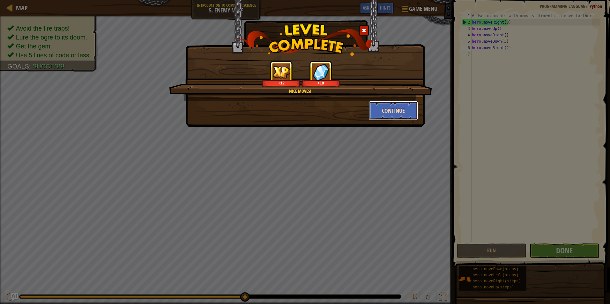
click at [398, 113] on button "Continue" at bounding box center [393, 110] width 49 height 19
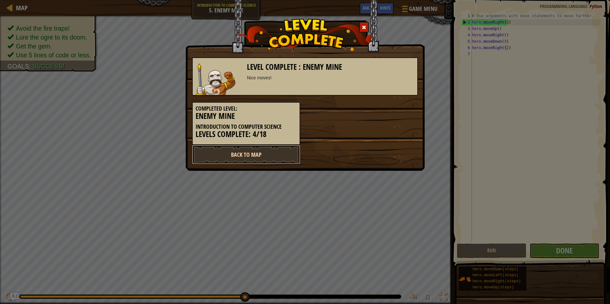
click at [243, 152] on link "Back to Map" at bounding box center [246, 154] width 108 height 19
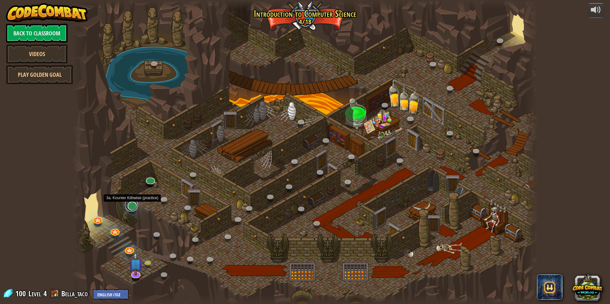
click at [129, 210] on link at bounding box center [131, 205] width 13 height 13
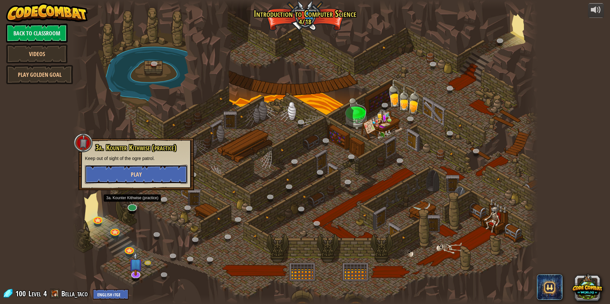
click at [146, 172] on button "Play" at bounding box center [136, 174] width 103 height 19
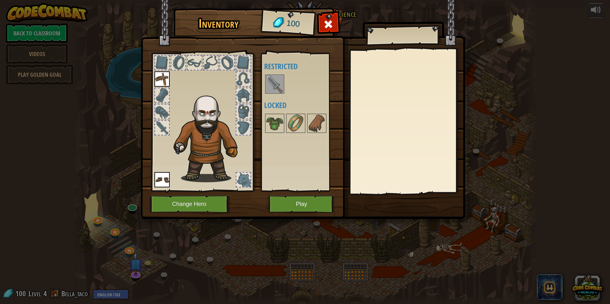
click at [270, 81] on img at bounding box center [275, 84] width 18 height 18
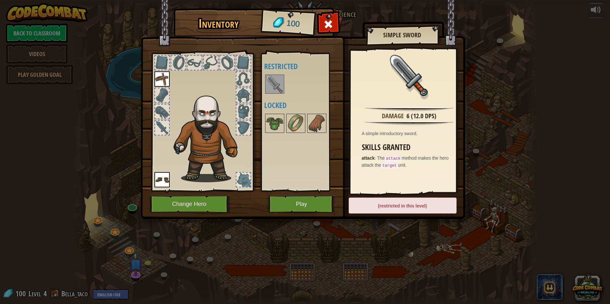
click at [273, 92] on img at bounding box center [275, 84] width 18 height 18
click at [270, 119] on img at bounding box center [275, 124] width 18 height 18
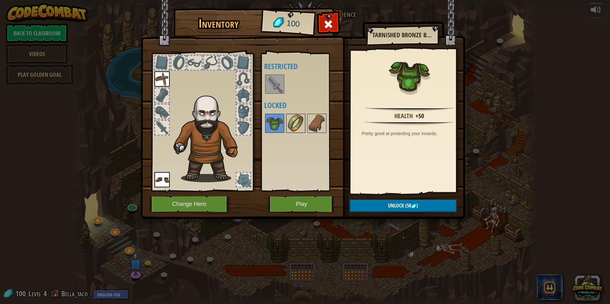
click at [290, 127] on img at bounding box center [296, 124] width 18 height 18
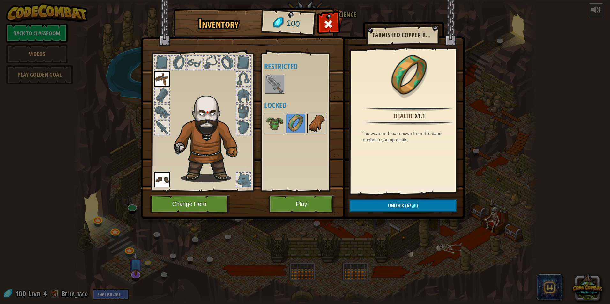
click at [308, 125] on img at bounding box center [317, 124] width 18 height 18
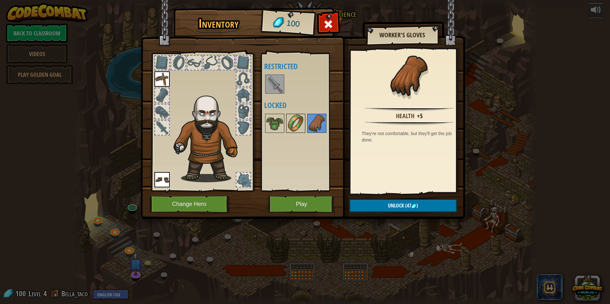
click at [293, 129] on img at bounding box center [296, 124] width 18 height 18
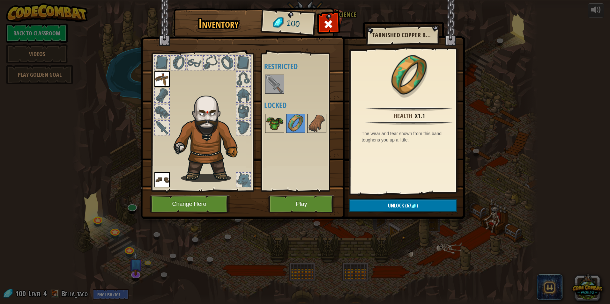
click at [277, 122] on img at bounding box center [275, 124] width 18 height 18
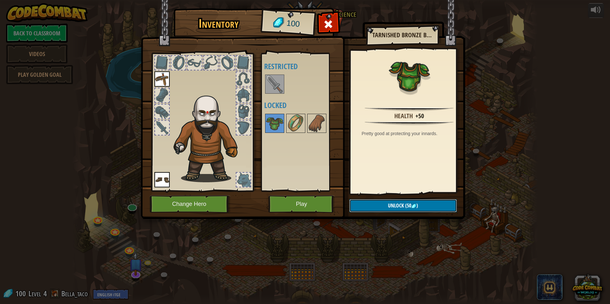
click at [424, 209] on button "Unlock (50 )" at bounding box center [403, 205] width 108 height 13
click at [422, 206] on button "Confirm" at bounding box center [403, 205] width 108 height 13
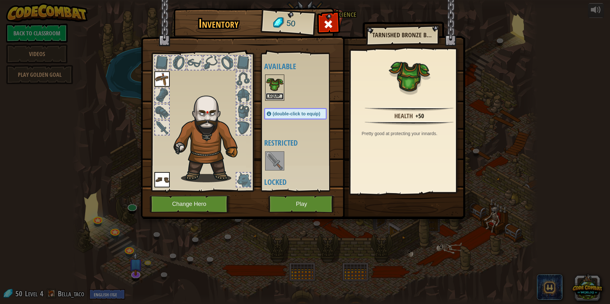
click at [279, 96] on button "Equip" at bounding box center [275, 96] width 18 height 7
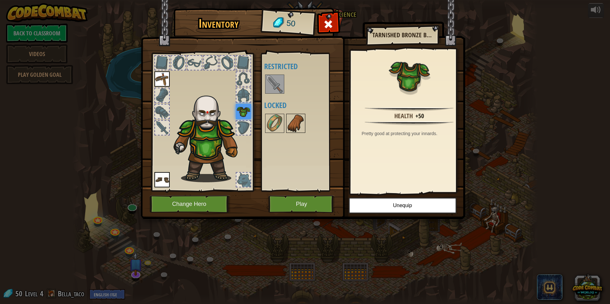
click at [295, 121] on img at bounding box center [296, 124] width 18 height 18
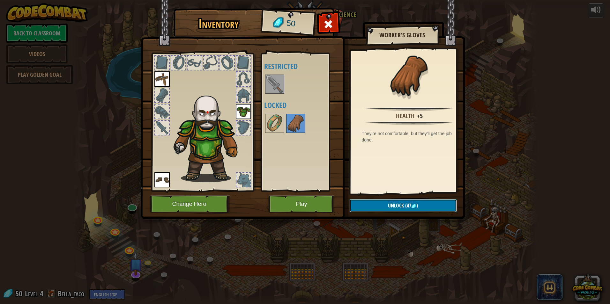
click at [385, 204] on button "Unlock (47 )" at bounding box center [403, 205] width 108 height 13
click at [385, 204] on button "Confirm" at bounding box center [403, 205] width 108 height 13
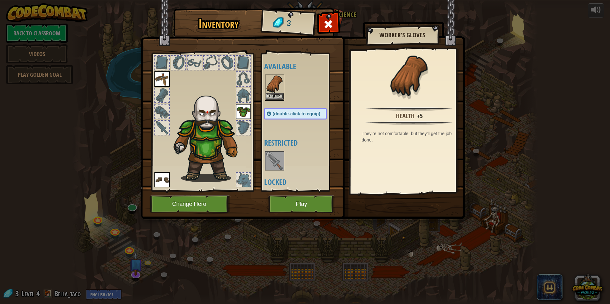
click at [278, 93] on img at bounding box center [275, 84] width 18 height 18
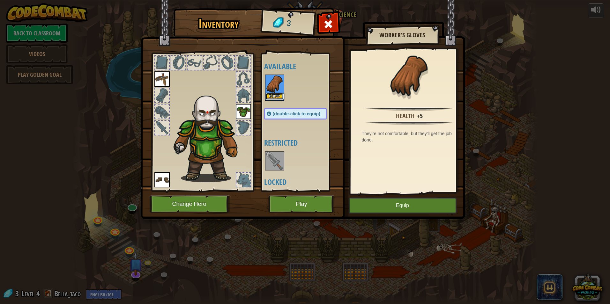
click at [278, 97] on button "Equip" at bounding box center [275, 96] width 18 height 7
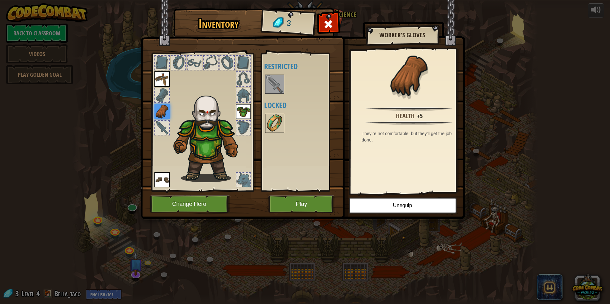
click at [277, 122] on img at bounding box center [275, 124] width 18 height 18
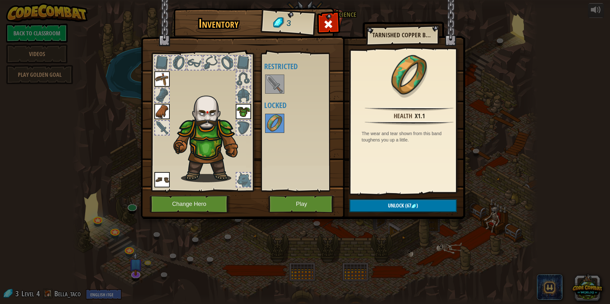
click at [281, 271] on div "Inventory 3 Available Equip Equip Equip Equip (double-click to equip) Restricte…" at bounding box center [305, 152] width 610 height 304
click at [328, 28] on span at bounding box center [328, 24] width 10 height 10
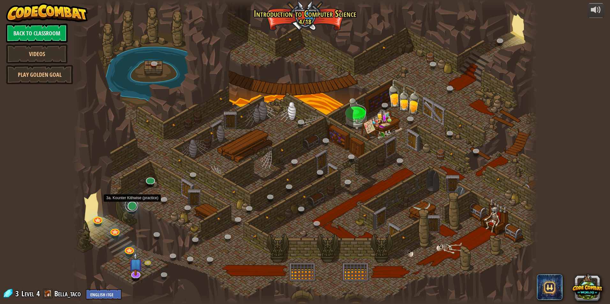
click at [133, 210] on link at bounding box center [131, 205] width 13 height 13
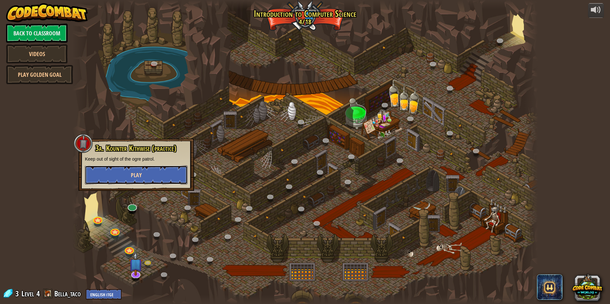
click at [147, 171] on button "Play" at bounding box center [136, 175] width 103 height 19
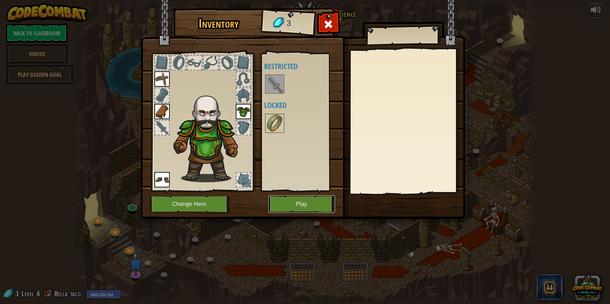
click at [310, 204] on button "Play" at bounding box center [301, 205] width 67 height 18
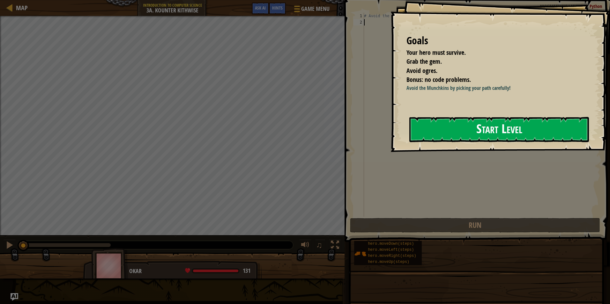
click at [467, 129] on button "Start Level" at bounding box center [499, 129] width 180 height 25
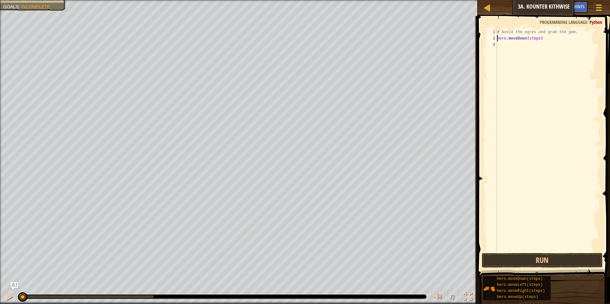
click at [535, 39] on div "# Avoid the ogres and grab the gem. hero . moveDown ( steps )" at bounding box center [548, 147] width 105 height 236
type textarea "hero.moveDown(1)"
click at [535, 54] on div "# Avoid the ogres and grab the gem. hero . moveDown ( 1 )" at bounding box center [548, 147] width 105 height 236
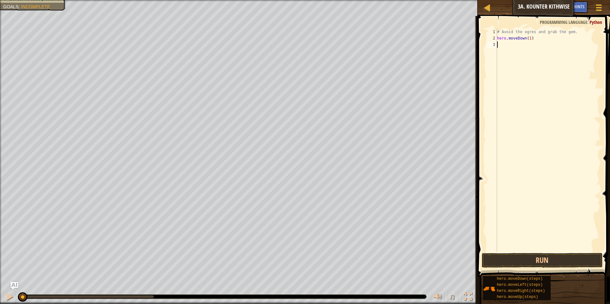
scroll to position [3, 0]
click at [534, 47] on div "# Avoid the ogres and grab the gem. hero . moveDown ( 1 ) hero . moveRight ( st…" at bounding box center [548, 147] width 105 height 236
click at [541, 264] on button "Run" at bounding box center [542, 260] width 121 height 15
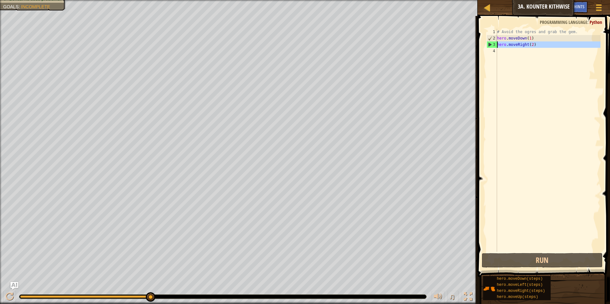
drag, startPoint x: 549, startPoint y: 48, endPoint x: 491, endPoint y: 43, distance: 58.2
click at [491, 43] on div "hero.moveRight(2) 1 2 3 4 # Avoid the ogres and grab the gem. hero . moveDown (…" at bounding box center [542, 140] width 115 height 223
type textarea "hero.moveRight(2)"
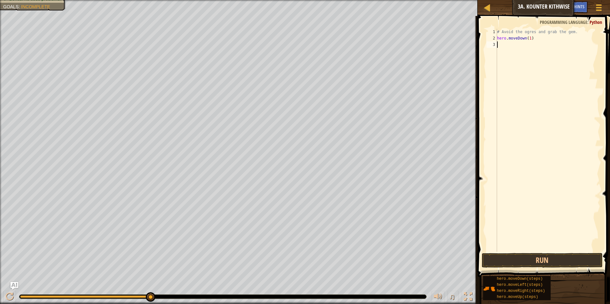
click at [529, 39] on div "# Avoid the ogres and grab the gem. hero . moveDown ( 1 )" at bounding box center [548, 147] width 105 height 236
type textarea "hero.moveDown(2)"
click at [553, 50] on div "# Avoid the ogres and grab the gem. hero . moveDown ( 2 )" at bounding box center [548, 147] width 105 height 236
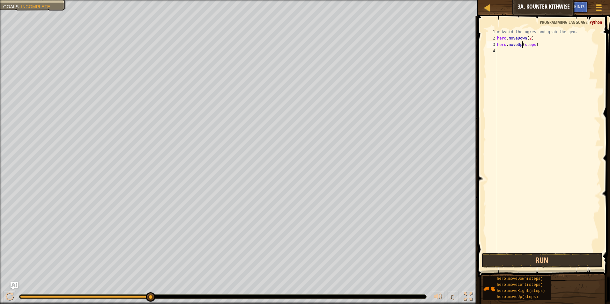
click at [523, 46] on div "# Avoid the ogres and grab the gem. hero . moveDown ( 2 ) hero . moveUp ( steps…" at bounding box center [548, 147] width 105 height 236
click at [525, 46] on div "# Avoid the ogres and grab the gem. hero . moveDown ( 2 ) hero . moveUp ( steps…" at bounding box center [548, 147] width 105 height 236
type textarea "hero.moveUp(1)"
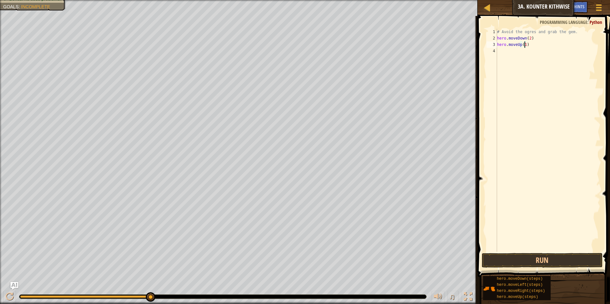
click at [534, 113] on div "# Avoid the ogres and grab the gem. hero . moveDown ( 2 ) hero . moveUp ( 1 )" at bounding box center [548, 147] width 105 height 236
click at [532, 49] on div "# Avoid the ogres and grab the gem. hero . moveDown ( 2 ) hero . moveUp ( 1 ) h…" at bounding box center [548, 147] width 105 height 236
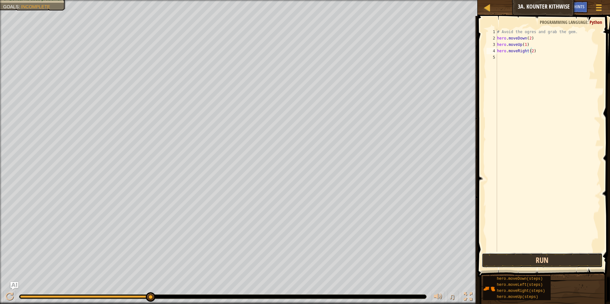
click at [527, 258] on button "Run" at bounding box center [542, 260] width 121 height 15
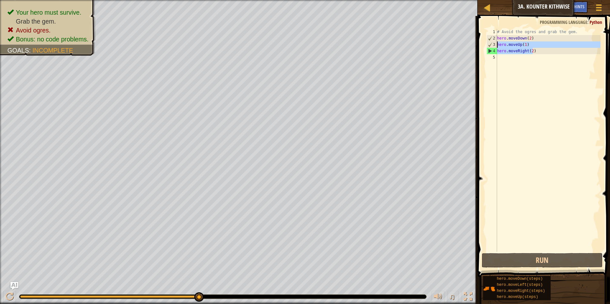
drag, startPoint x: 550, startPoint y: 50, endPoint x: 496, endPoint y: 44, distance: 54.8
click at [496, 44] on div "hero.moveRight(2) 1 2 3 4 5 # Avoid the ogres and grab the gem. hero . moveDown…" at bounding box center [542, 140] width 115 height 223
type textarea "hero.moveUp(1) hero.moveRight(2)"
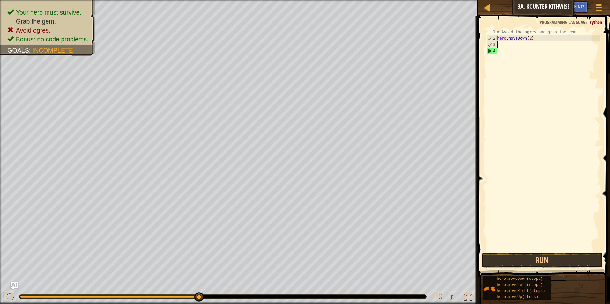
scroll to position [3, 0]
click at [534, 44] on div "# Avoid the ogres and grab the gem. hero . moveDown ( 2 ) hero . moveRight ( st…" at bounding box center [548, 140] width 105 height 223
click at [534, 44] on div "# Avoid the ogres and grab the gem. hero . moveDown ( 2 ) hero . moveRight ( st…" at bounding box center [548, 147] width 105 height 236
click at [528, 49] on div "# Avoid the ogres and grab the gem. hero . moveDown ( 2 ) hero . moveRight ( 1 …" at bounding box center [548, 147] width 105 height 236
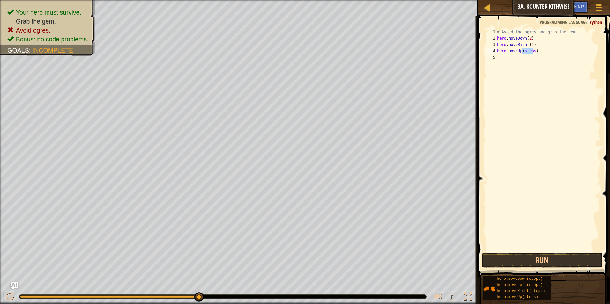
click at [528, 49] on div "# Avoid the ogres and grab the gem. hero . moveDown ( 2 ) hero . moveRight ( 1 …" at bounding box center [548, 147] width 105 height 236
click at [533, 57] on div "# Avoid the ogres and grab the gem. hero . moveDown ( 2 ) hero . moveRight ( 1 …" at bounding box center [548, 147] width 105 height 236
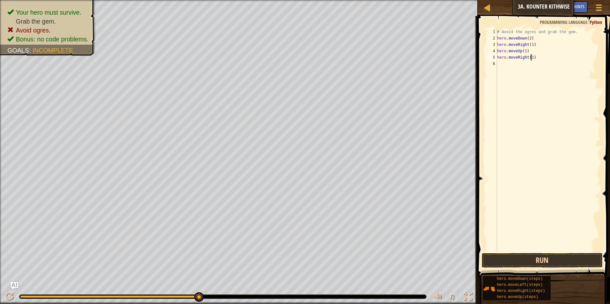
type textarea "hero.moveRight(1)"
click at [549, 262] on button "Run" at bounding box center [542, 260] width 121 height 15
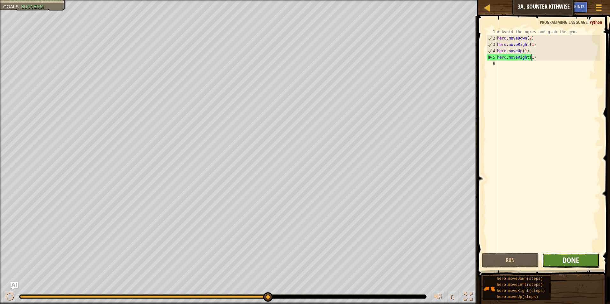
click at [578, 259] on span "Done" at bounding box center [571, 260] width 17 height 10
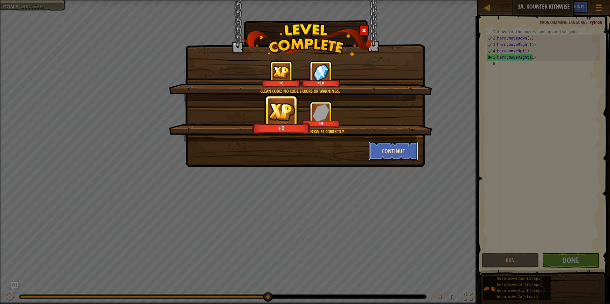
click at [385, 147] on button "Continue" at bounding box center [393, 151] width 49 height 19
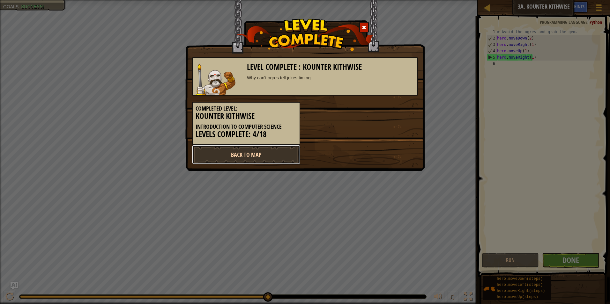
click at [267, 158] on link "Back to Map" at bounding box center [246, 154] width 108 height 19
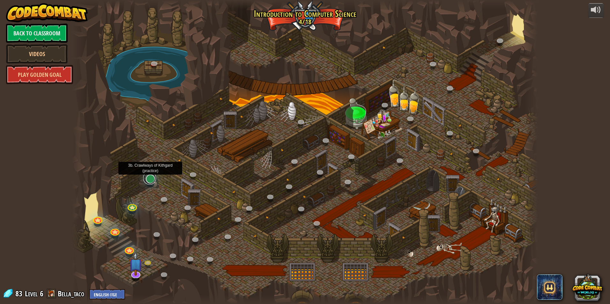
click at [152, 181] on link at bounding box center [149, 178] width 13 height 13
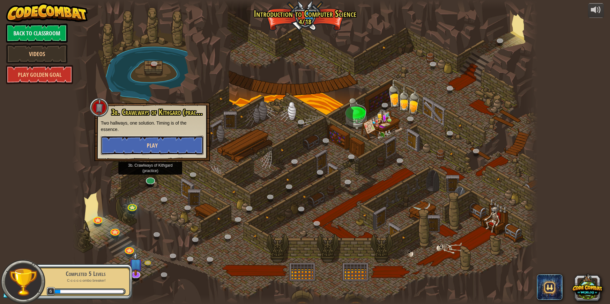
click at [156, 147] on span "Play" at bounding box center [152, 146] width 11 height 8
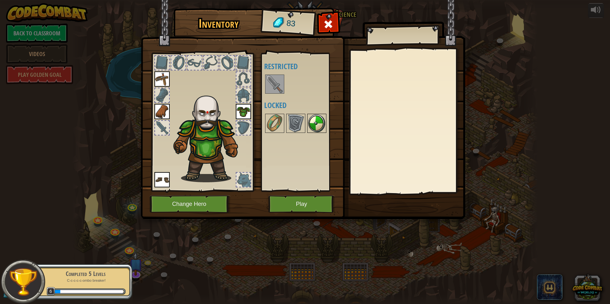
click at [317, 126] on img at bounding box center [317, 124] width 18 height 18
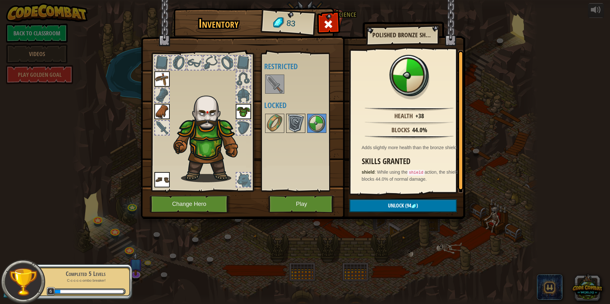
click at [297, 123] on img at bounding box center [296, 124] width 18 height 18
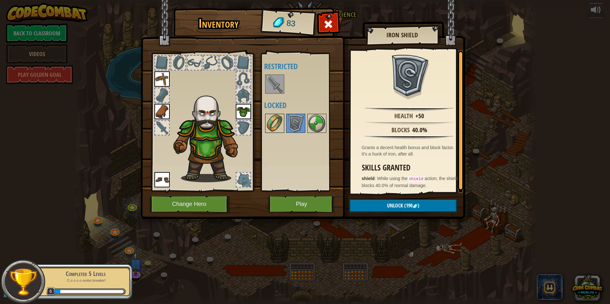
click at [273, 128] on img at bounding box center [275, 124] width 18 height 18
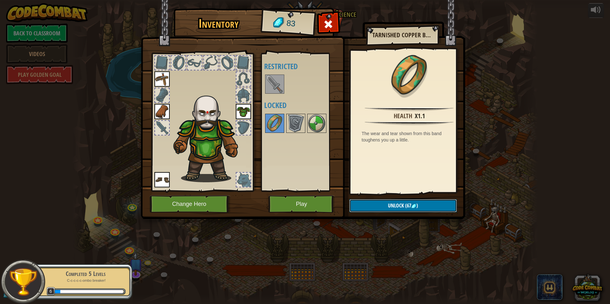
click at [406, 209] on span "(67" at bounding box center [407, 205] width 7 height 7
click at [408, 205] on button "Confirm" at bounding box center [403, 205] width 108 height 13
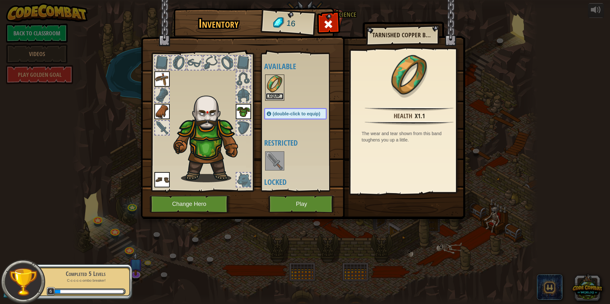
click at [277, 98] on button "Equip" at bounding box center [275, 96] width 18 height 7
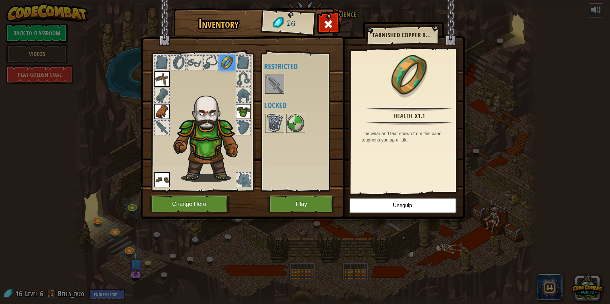
click at [271, 122] on img at bounding box center [275, 124] width 18 height 18
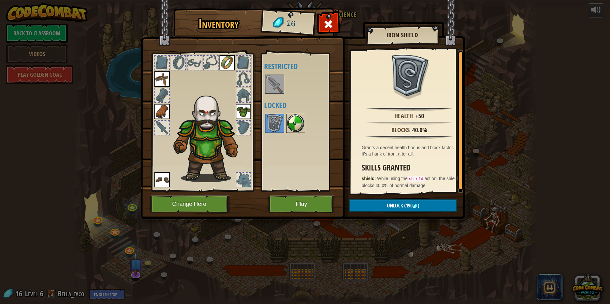
click at [300, 128] on img at bounding box center [296, 124] width 18 height 18
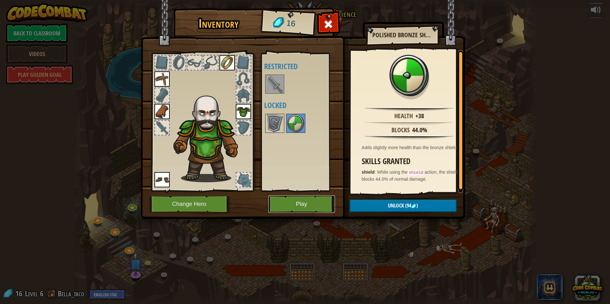
click at [308, 202] on button "Play" at bounding box center [301, 205] width 67 height 18
